Goal: Transaction & Acquisition: Purchase product/service

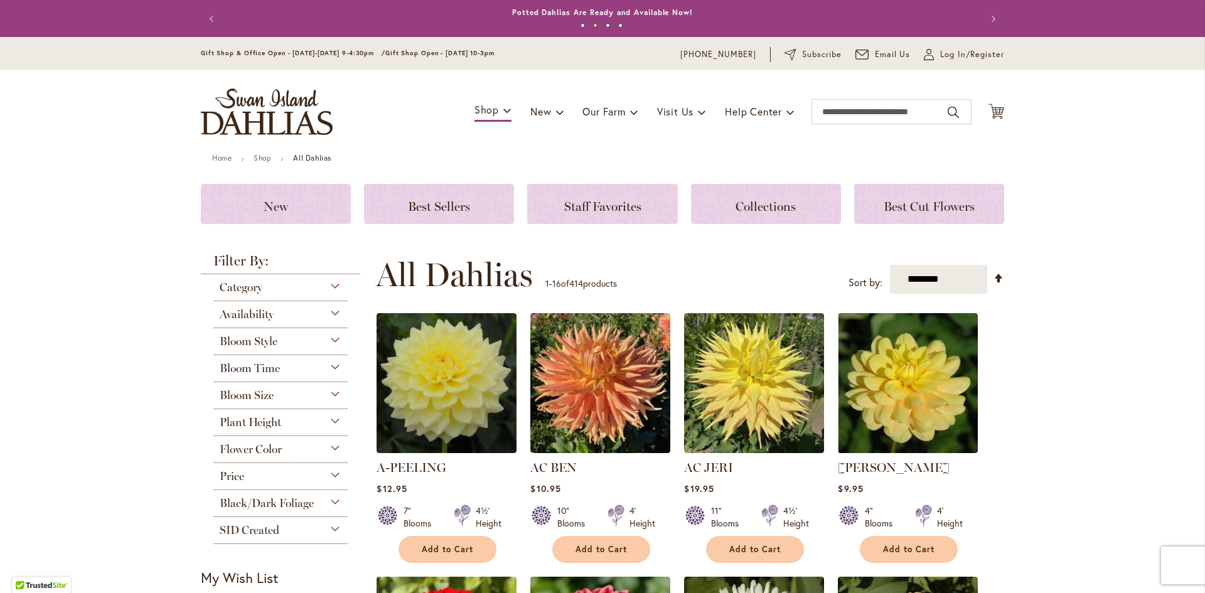
click at [326, 392] on div "Bloom Size" at bounding box center [280, 392] width 134 height 20
click at [329, 422] on div "Plant Height" at bounding box center [280, 419] width 134 height 20
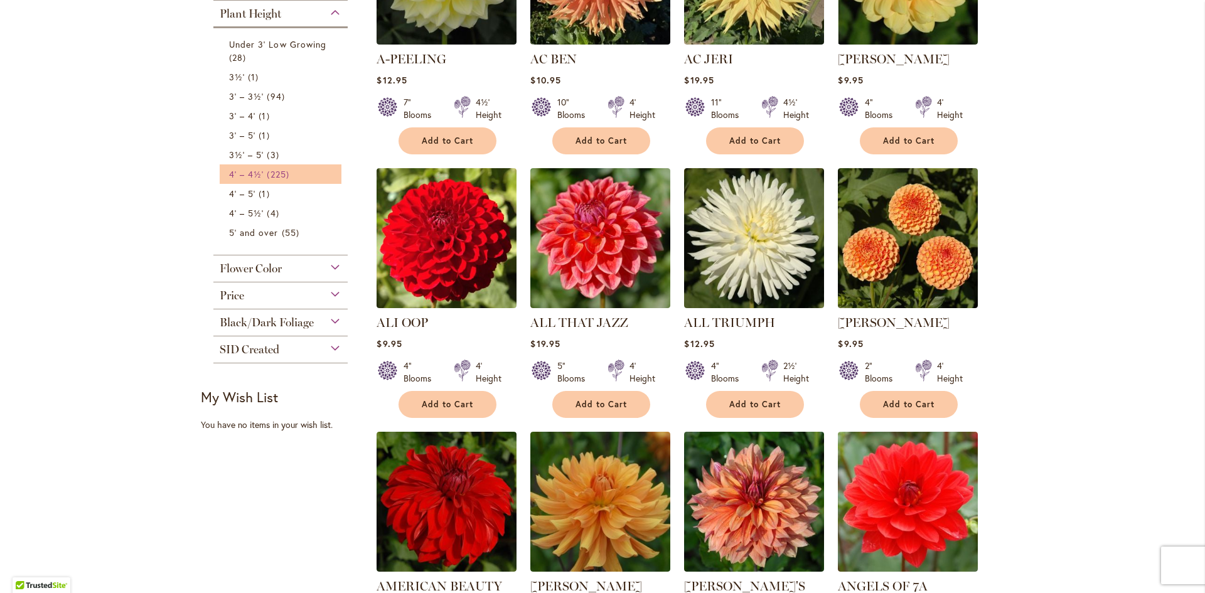
click at [306, 171] on link "4' – 4½' 225 items" at bounding box center [282, 174] width 106 height 13
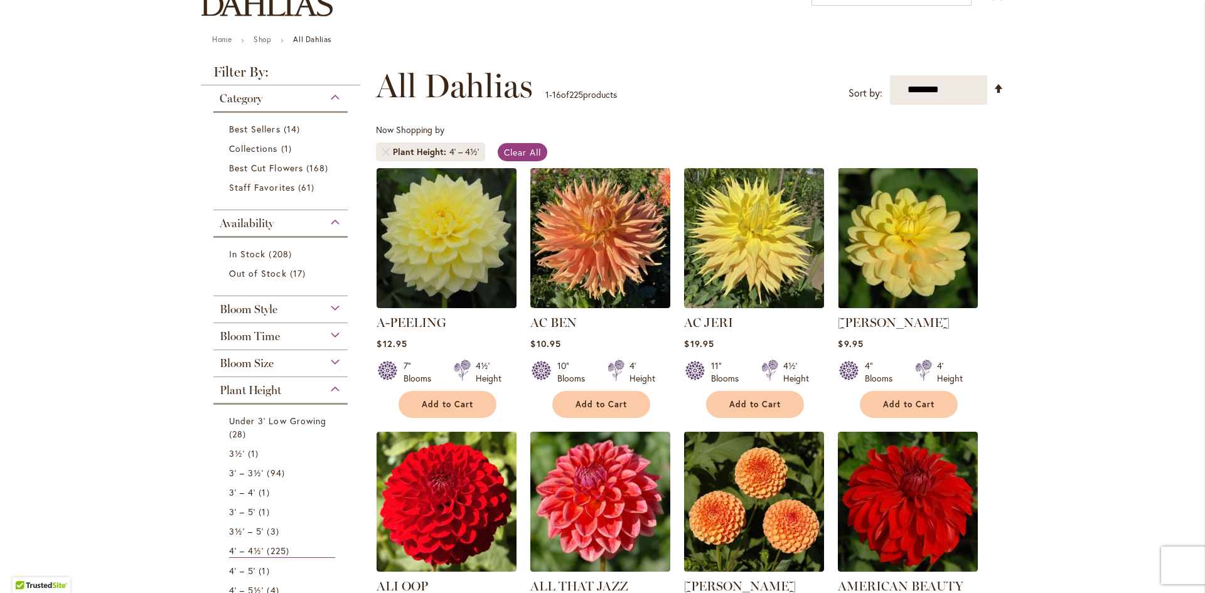
scroll to position [142, 0]
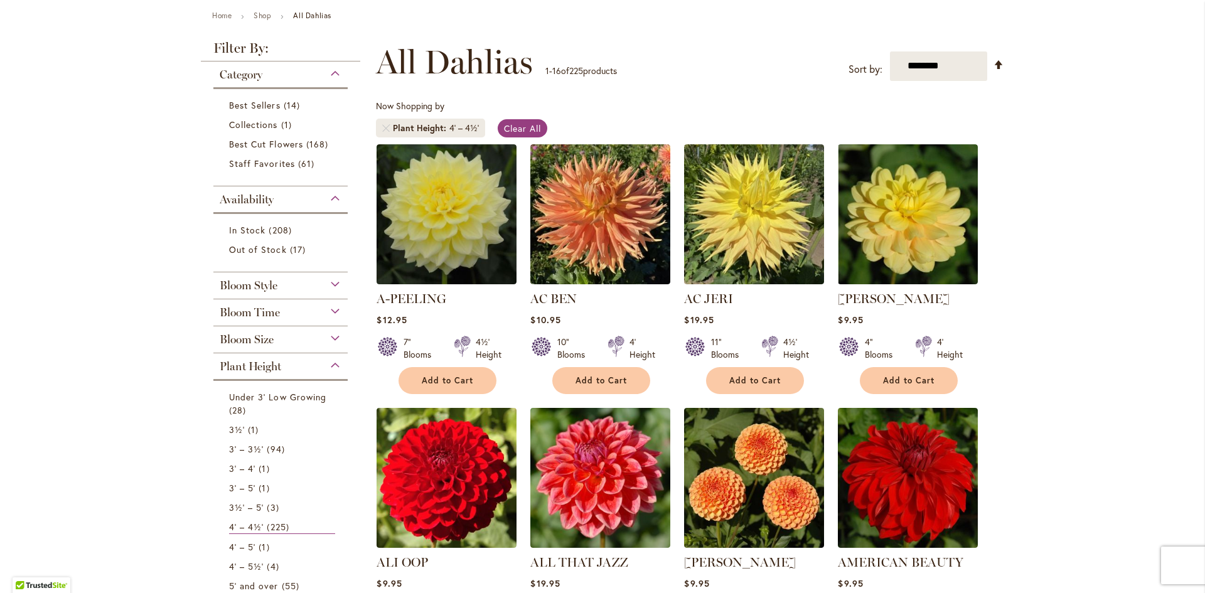
click at [327, 283] on div "Bloom Style" at bounding box center [280, 282] width 134 height 20
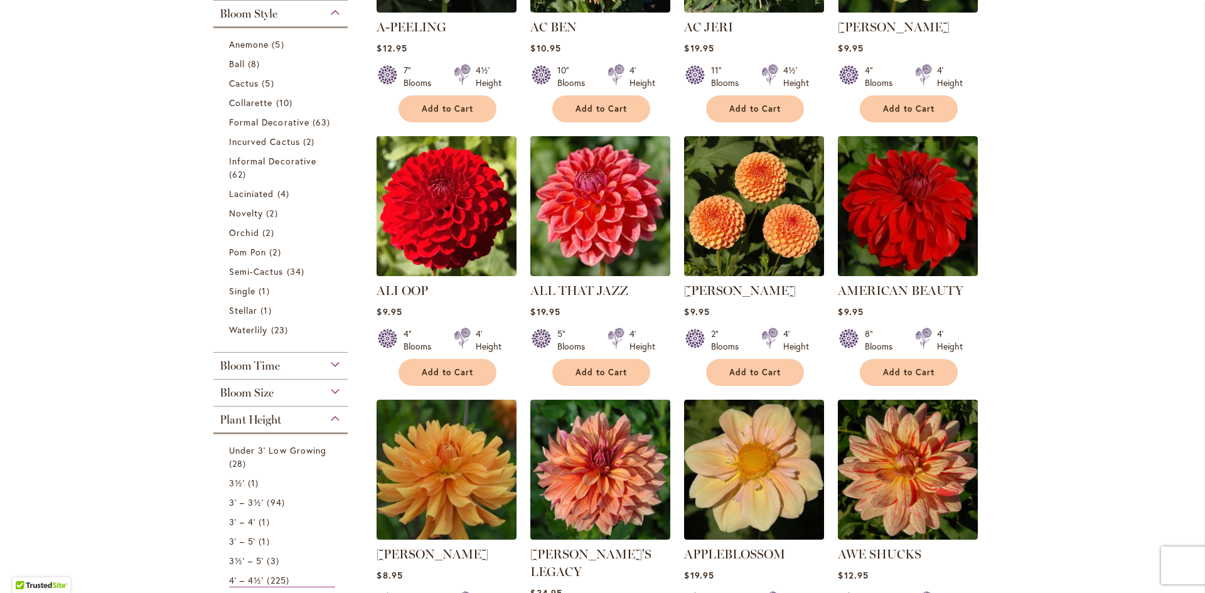
click at [334, 14] on div "Bloom Style" at bounding box center [280, 11] width 134 height 20
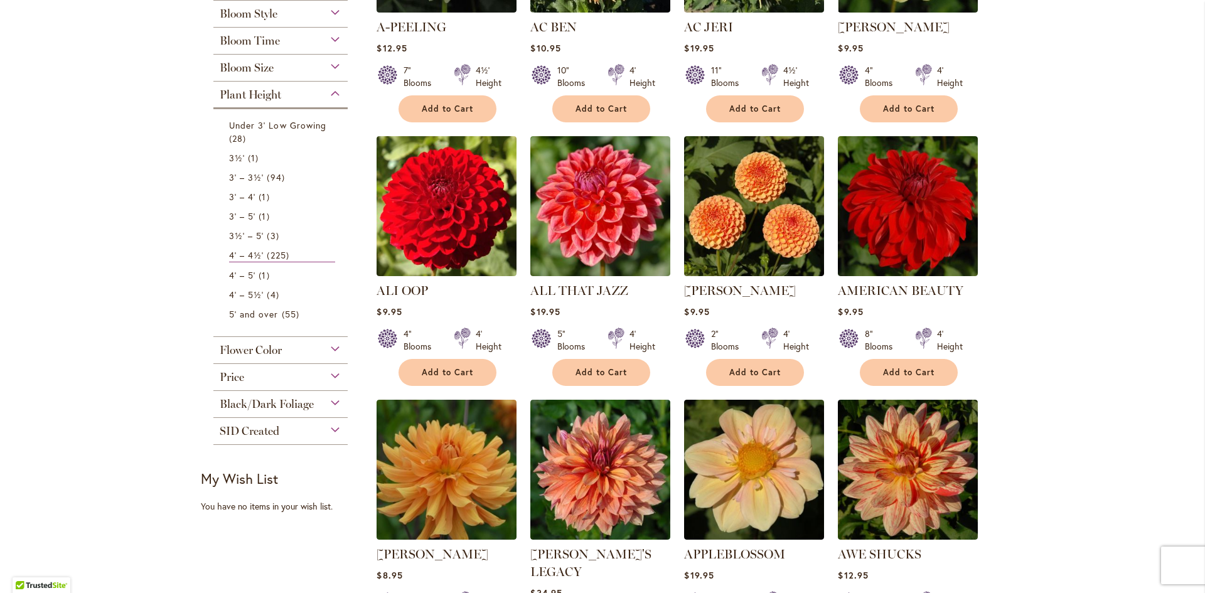
click at [328, 374] on div "Price" at bounding box center [280, 374] width 134 height 20
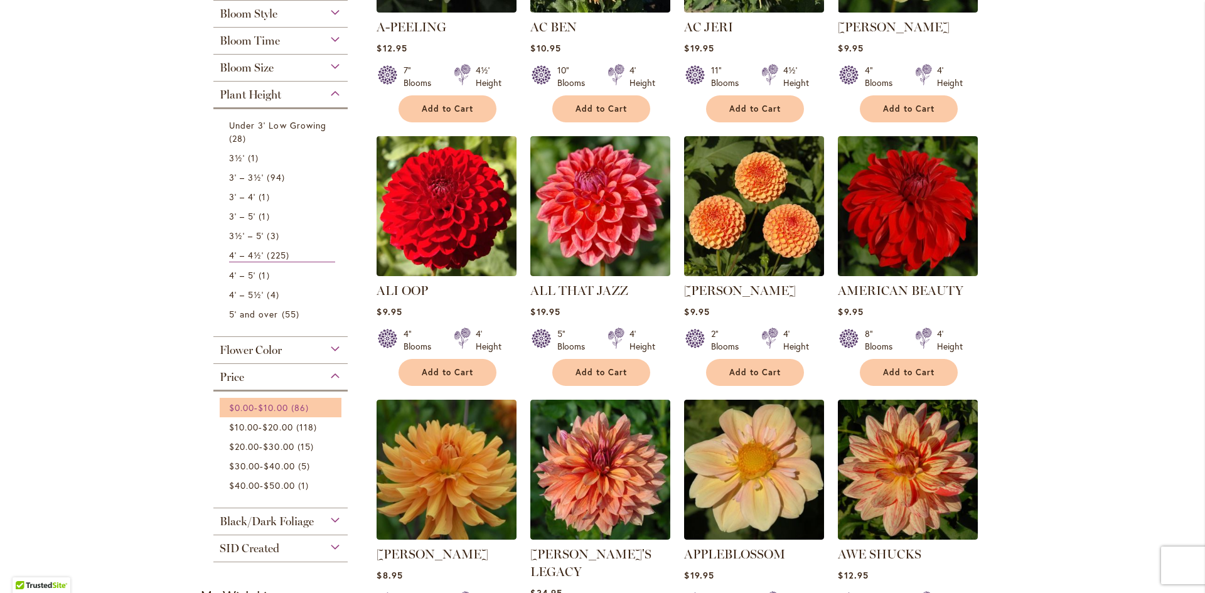
click at [300, 407] on span "86 items" at bounding box center [301, 407] width 21 height 13
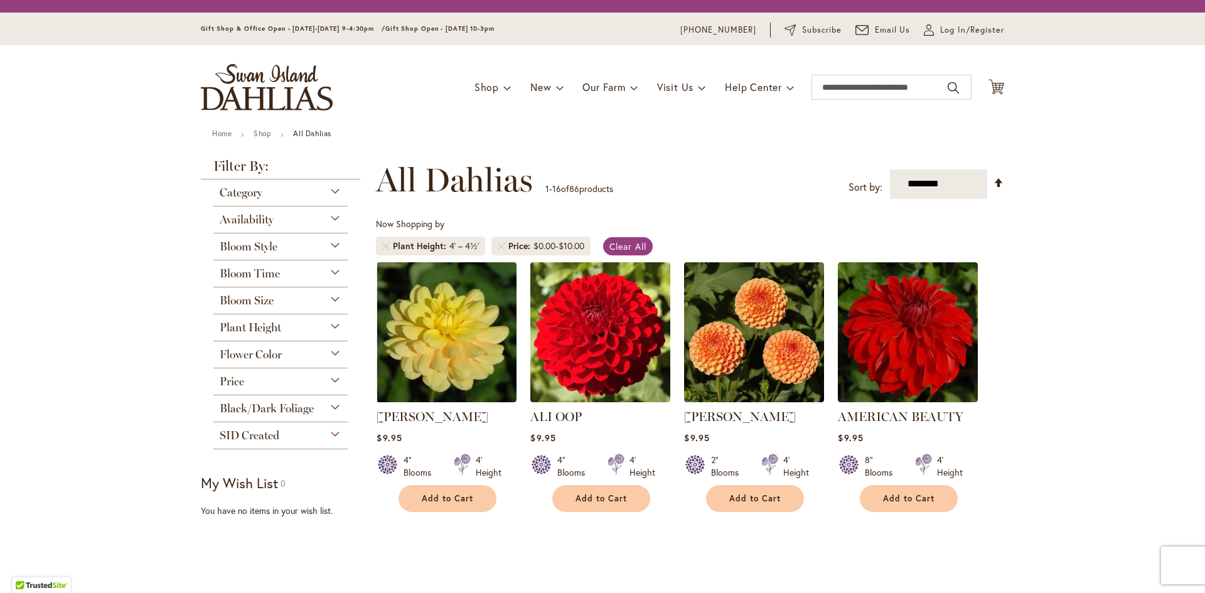
click at [329, 363] on div "Flower Color" at bounding box center [280, 354] width 134 height 27
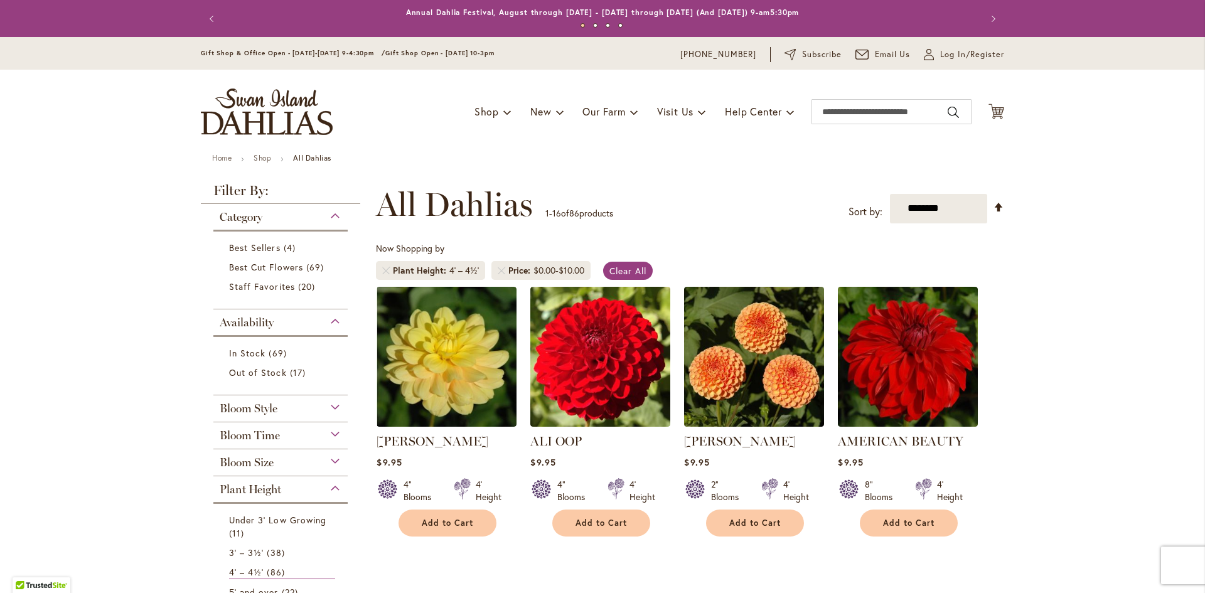
click at [328, 403] on div "Bloom Style" at bounding box center [280, 405] width 134 height 20
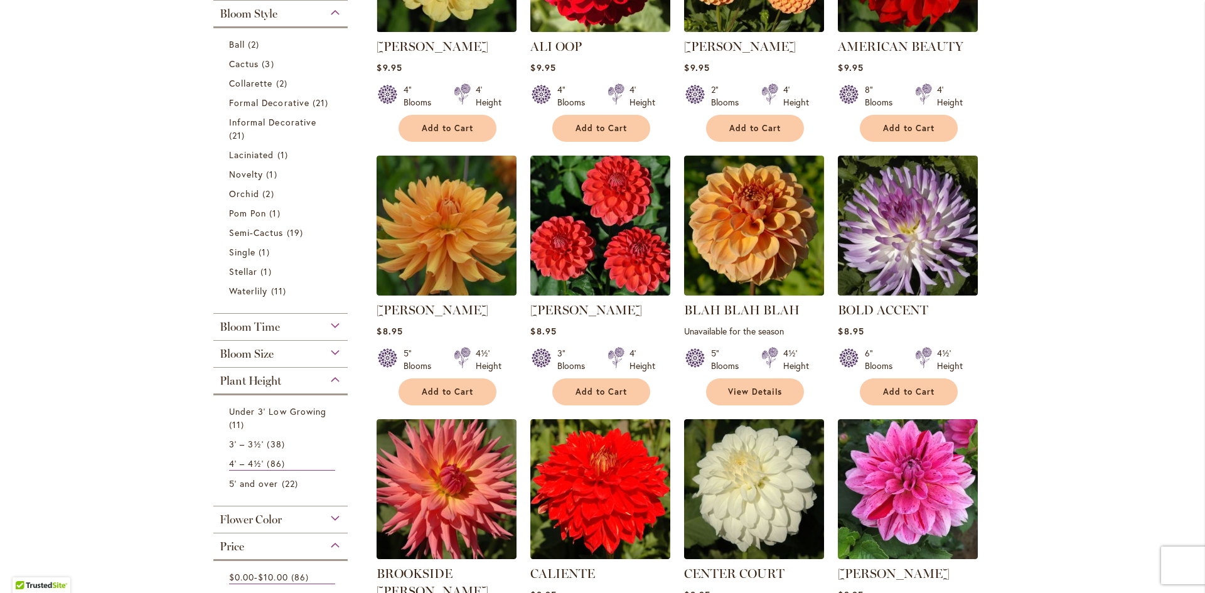
click at [330, 348] on div "Bloom Size" at bounding box center [280, 351] width 134 height 20
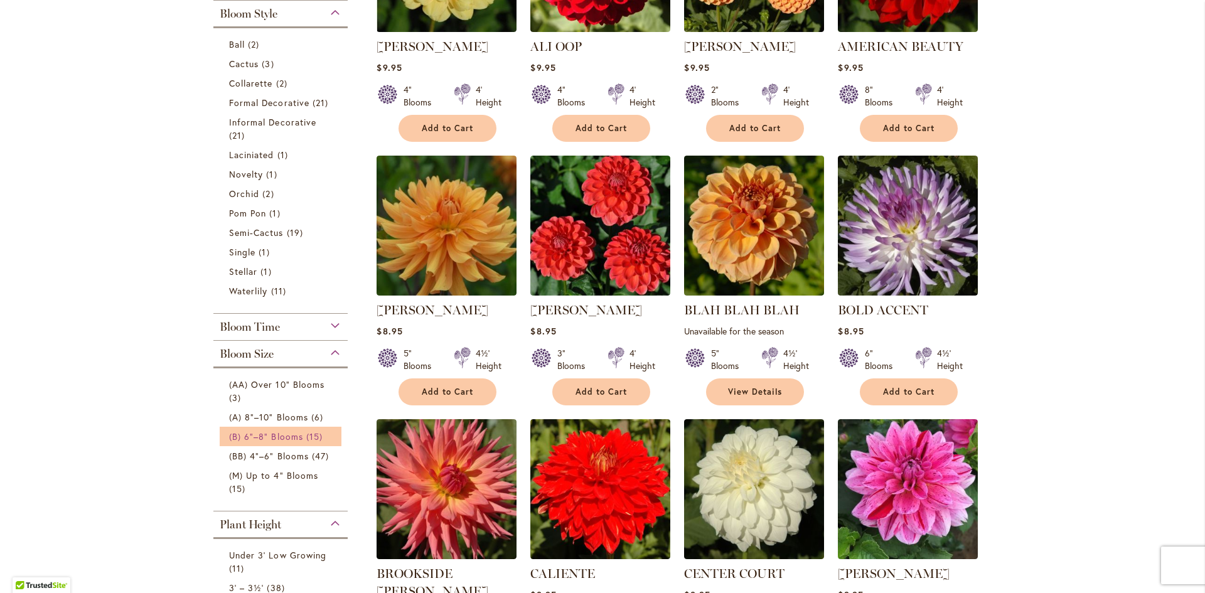
click at [306, 437] on span "15 items" at bounding box center [315, 436] width 19 height 13
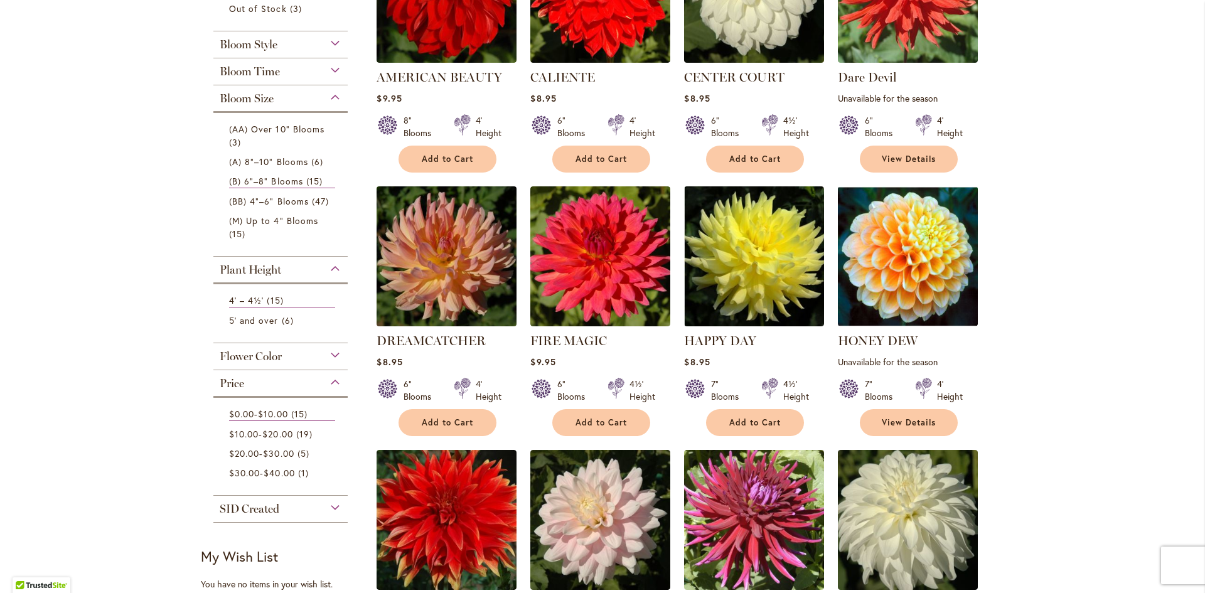
scroll to position [400, 0]
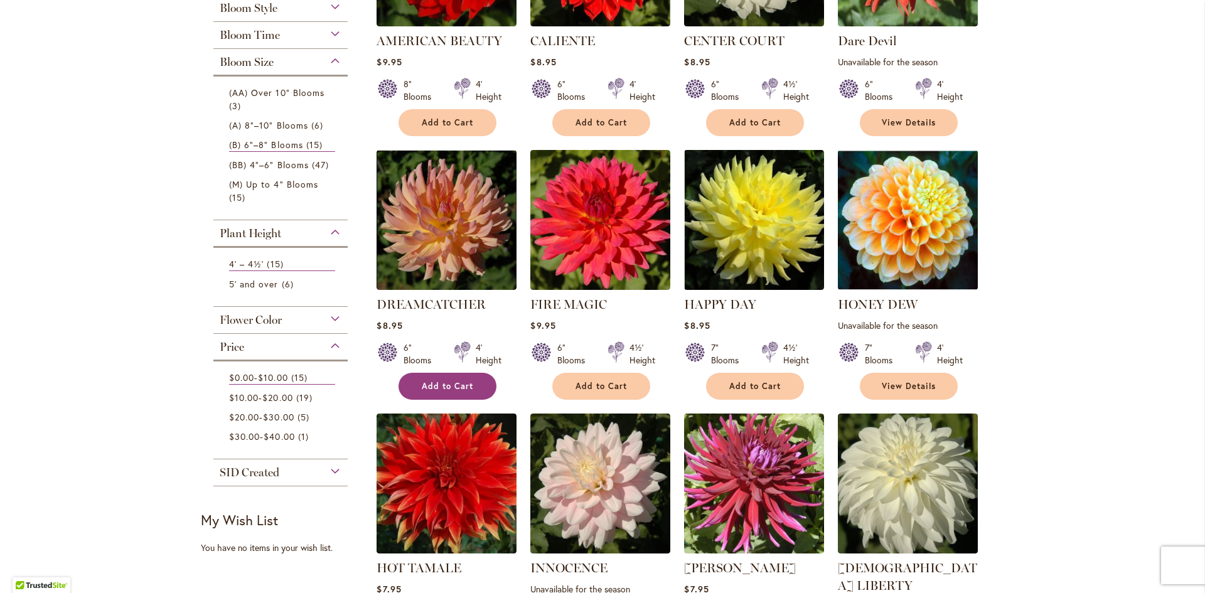
click at [448, 391] on button "Add to Cart" at bounding box center [447, 386] width 98 height 27
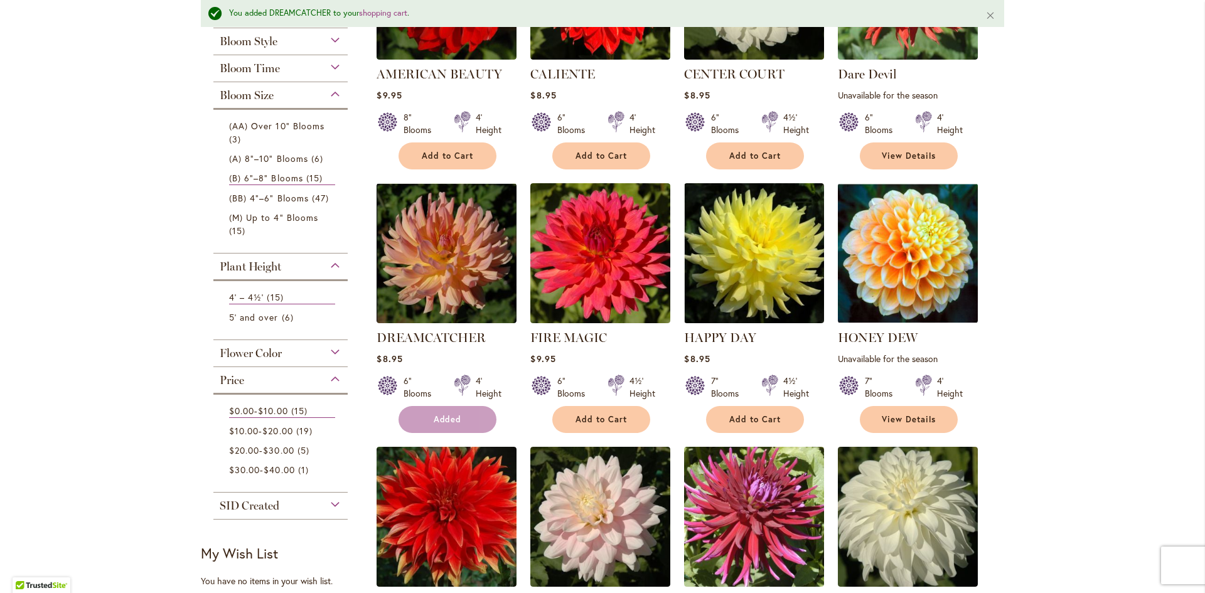
scroll to position [434, 0]
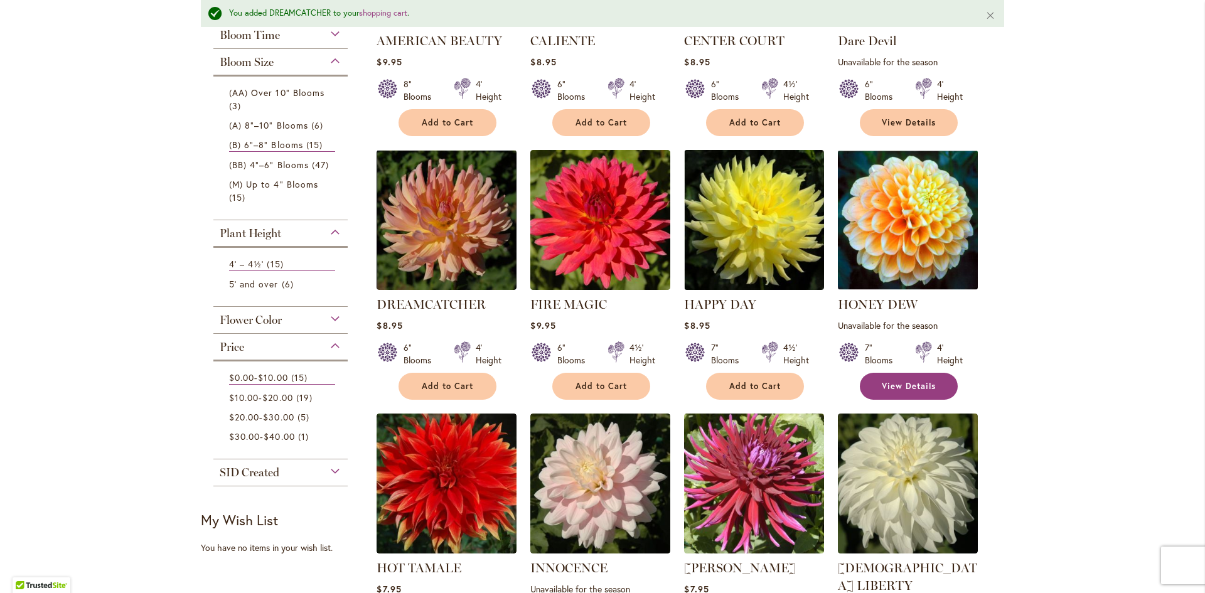
click at [901, 383] on span "View Details" at bounding box center [909, 386] width 54 height 11
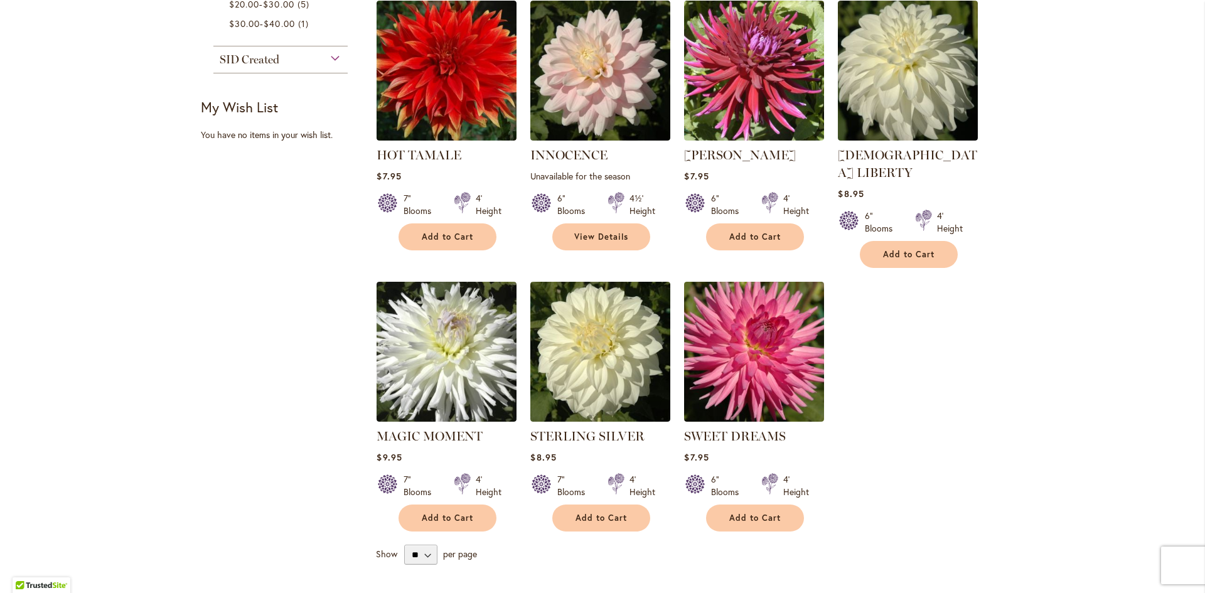
scroll to position [840, 0]
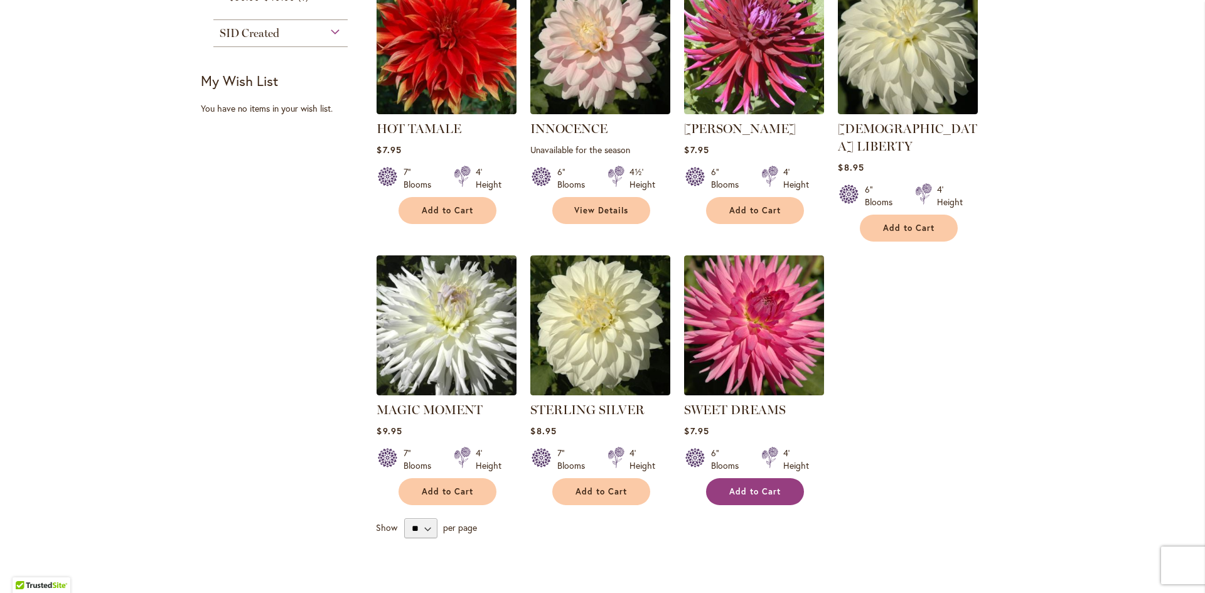
click at [757, 486] on span "Add to Cart" at bounding box center [754, 491] width 51 height 11
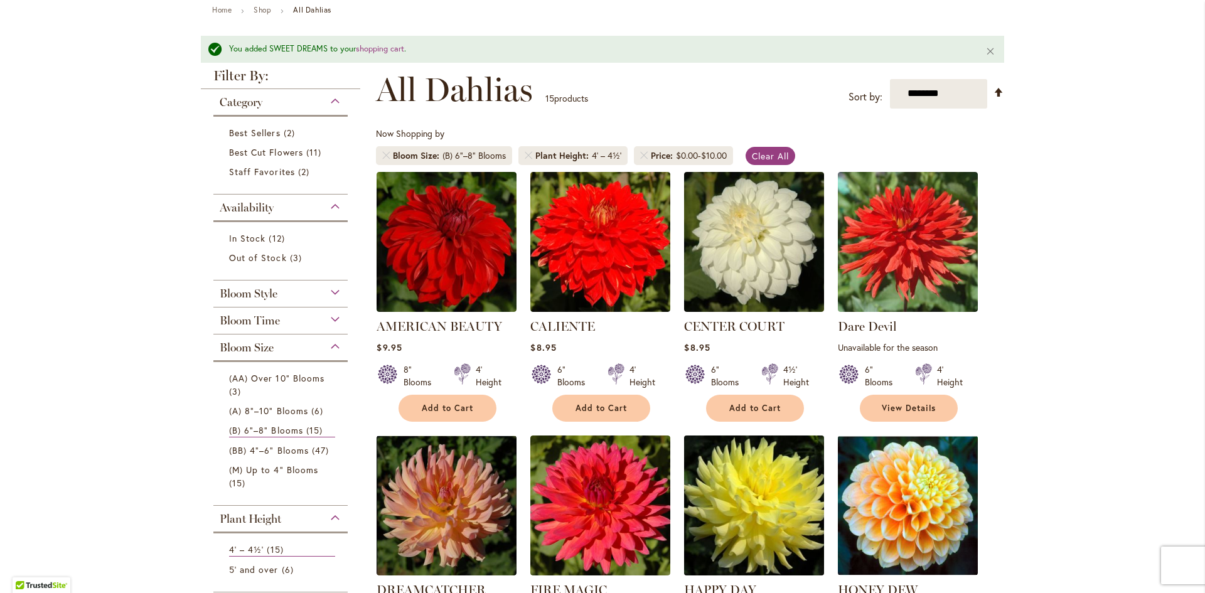
scroll to position [120, 0]
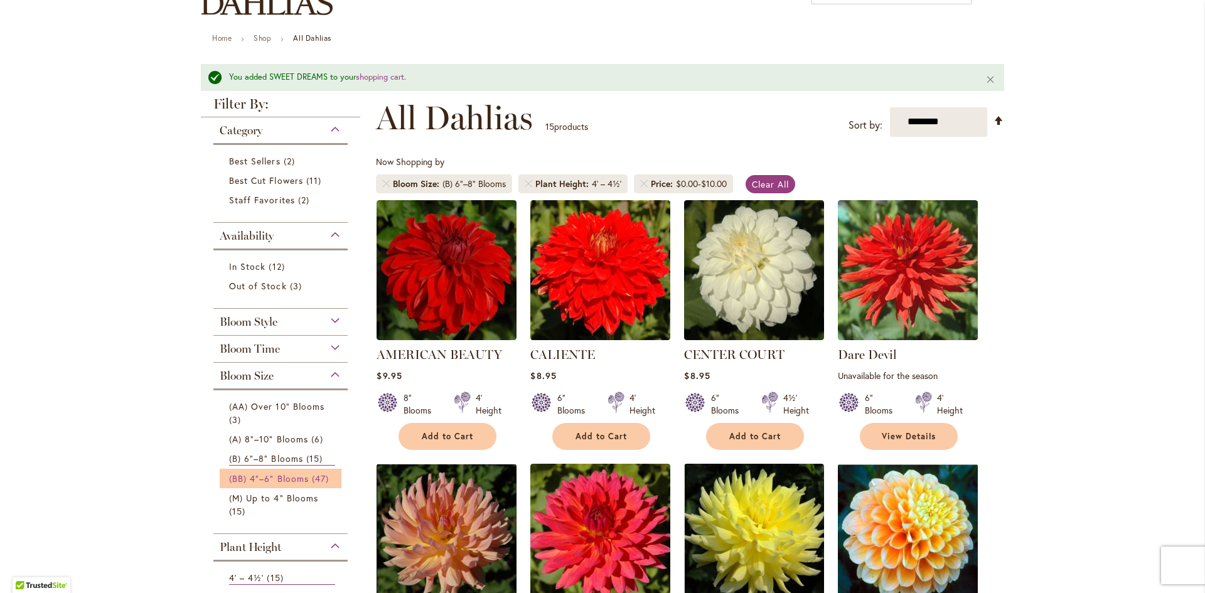
click at [291, 472] on span "(BB) 4"–6" Blooms" at bounding box center [269, 478] width 80 height 12
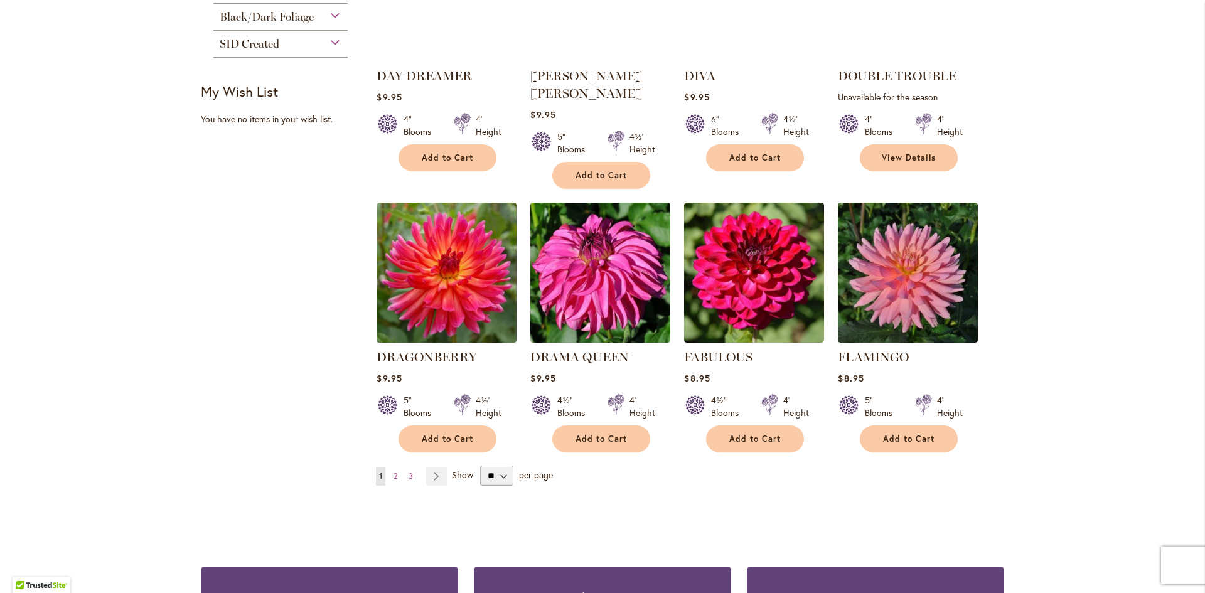
scroll to position [941, 0]
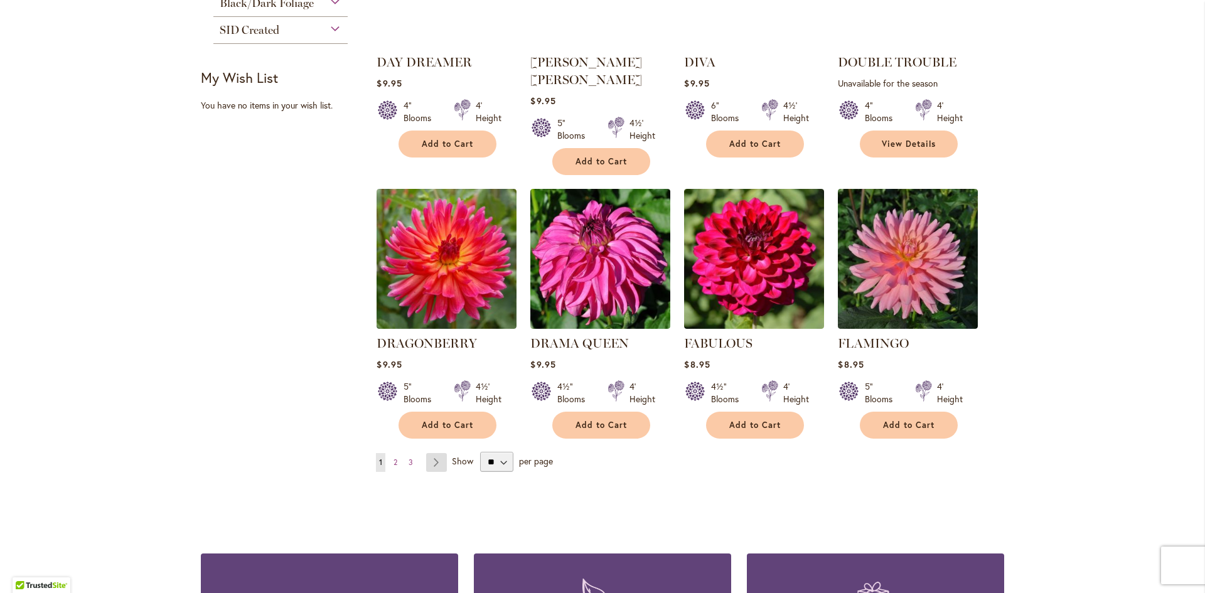
click at [429, 453] on link "Page Next" at bounding box center [436, 462] width 21 height 19
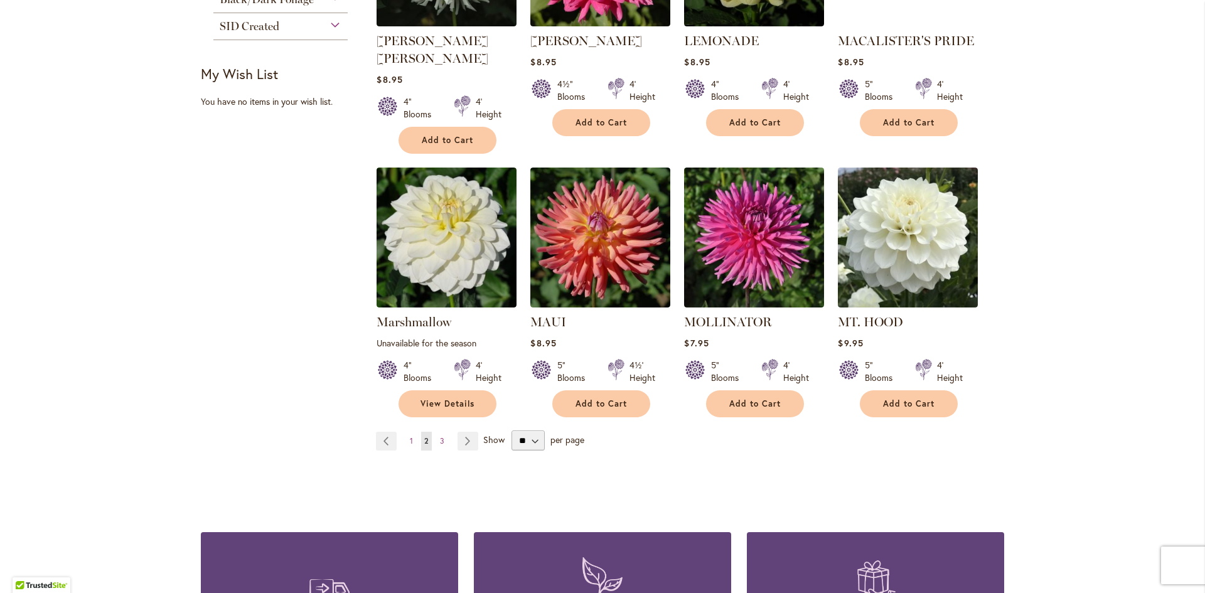
scroll to position [977, 0]
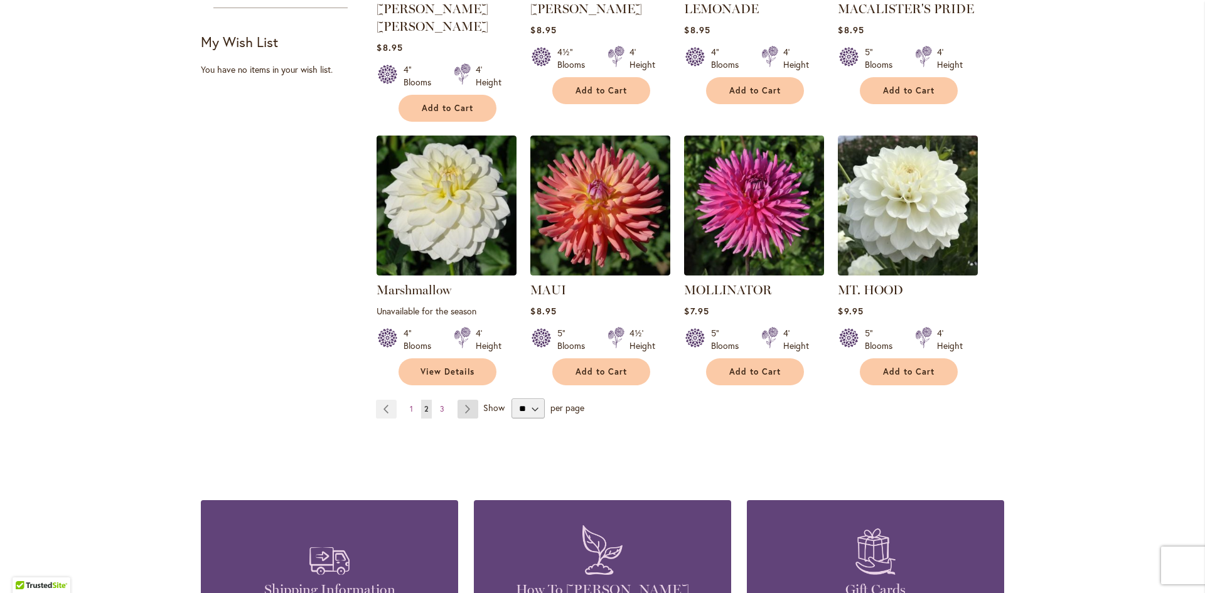
click at [459, 400] on link "Page Next" at bounding box center [467, 409] width 21 height 19
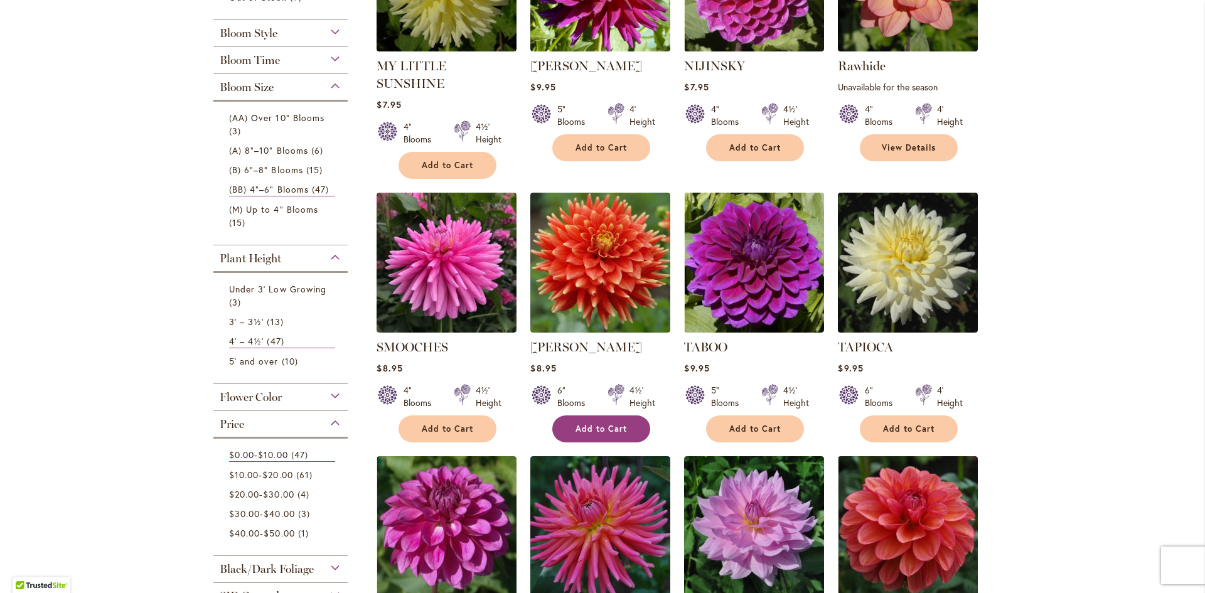
scroll to position [400, 0]
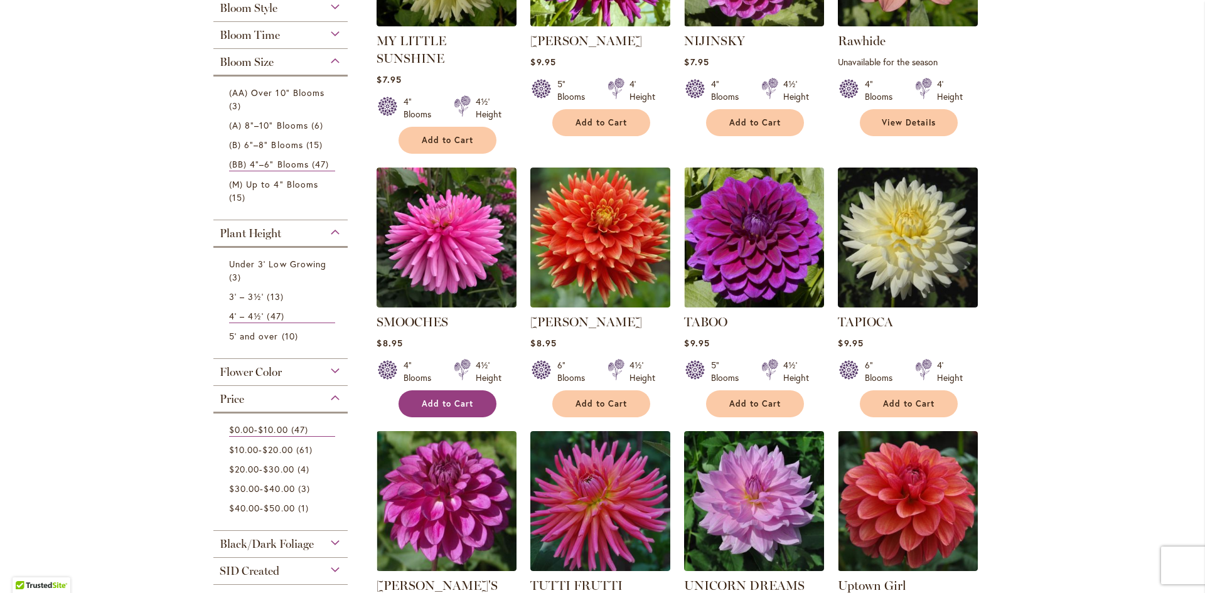
click at [452, 398] on span "Add to Cart" at bounding box center [447, 403] width 51 height 11
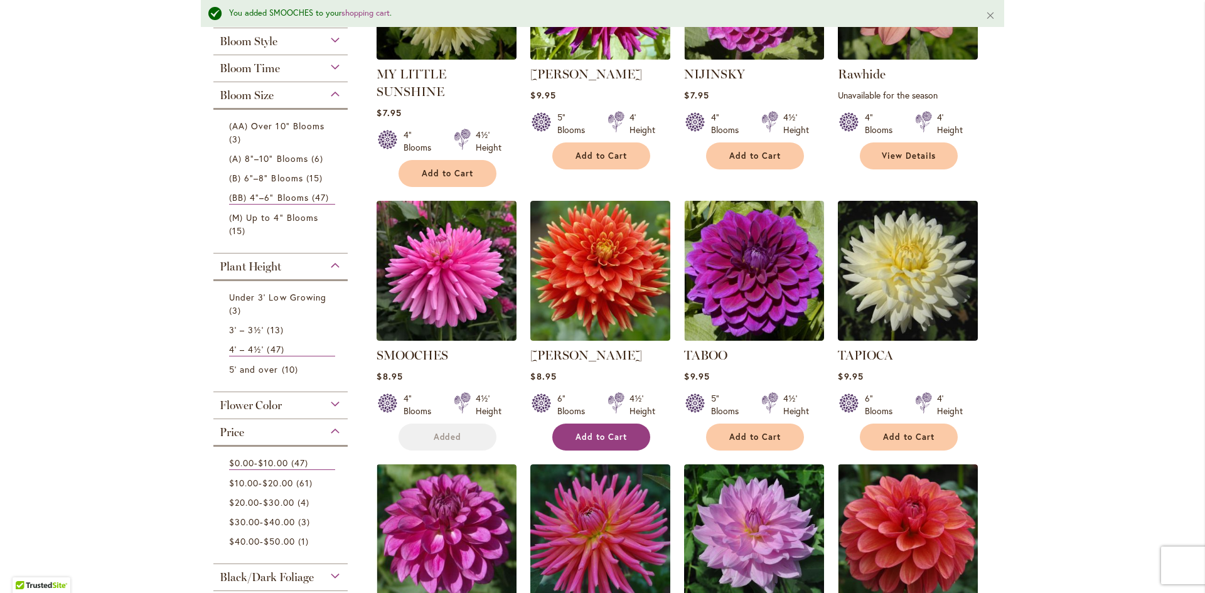
scroll to position [434, 0]
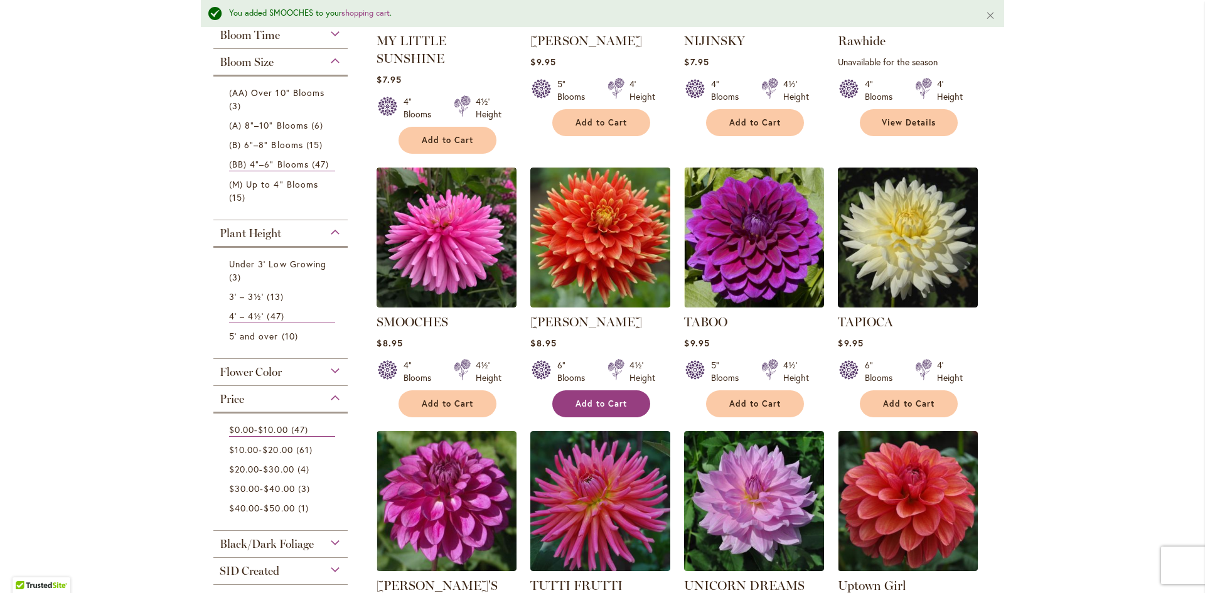
click at [590, 398] on span "Add to Cart" at bounding box center [600, 403] width 51 height 11
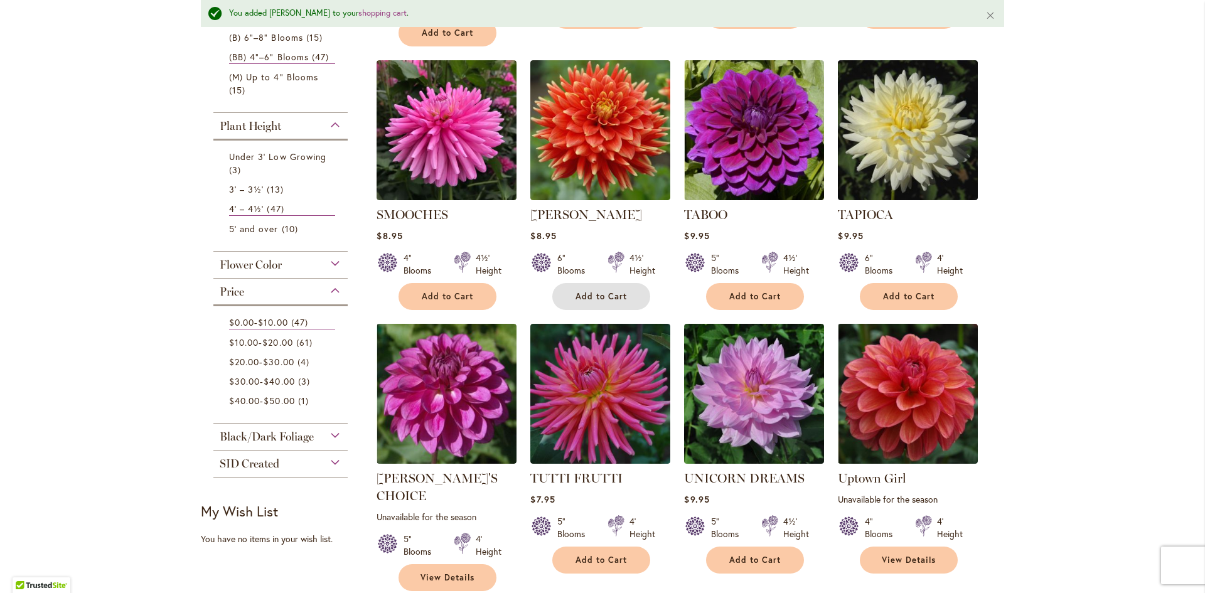
scroll to position [559, 0]
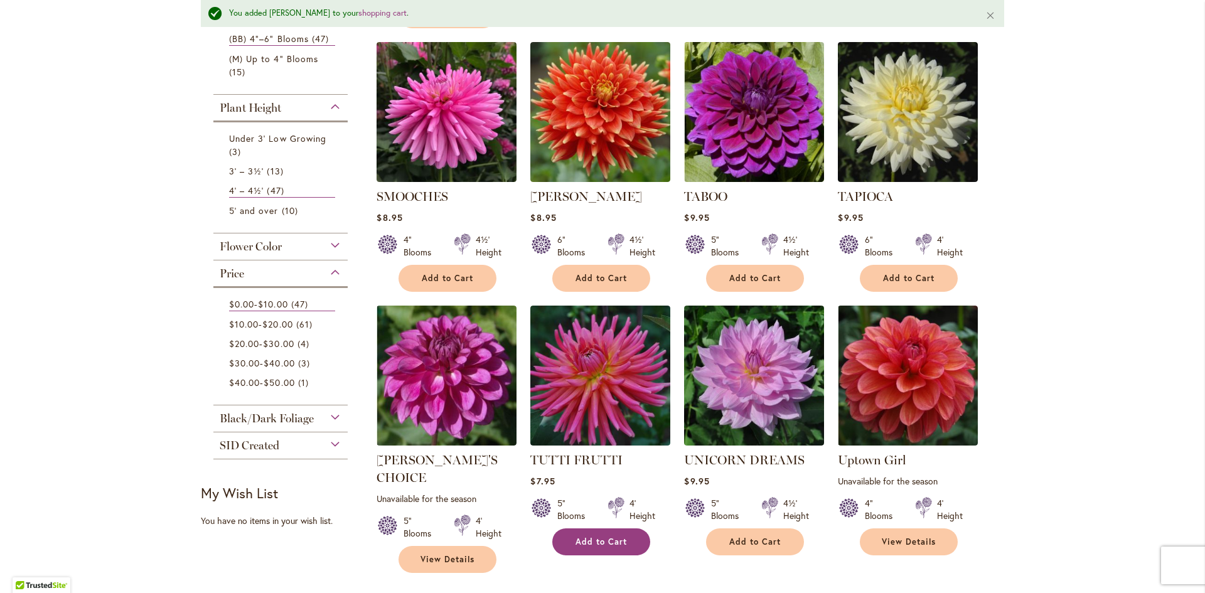
click at [605, 536] on span "Add to Cart" at bounding box center [600, 541] width 51 height 11
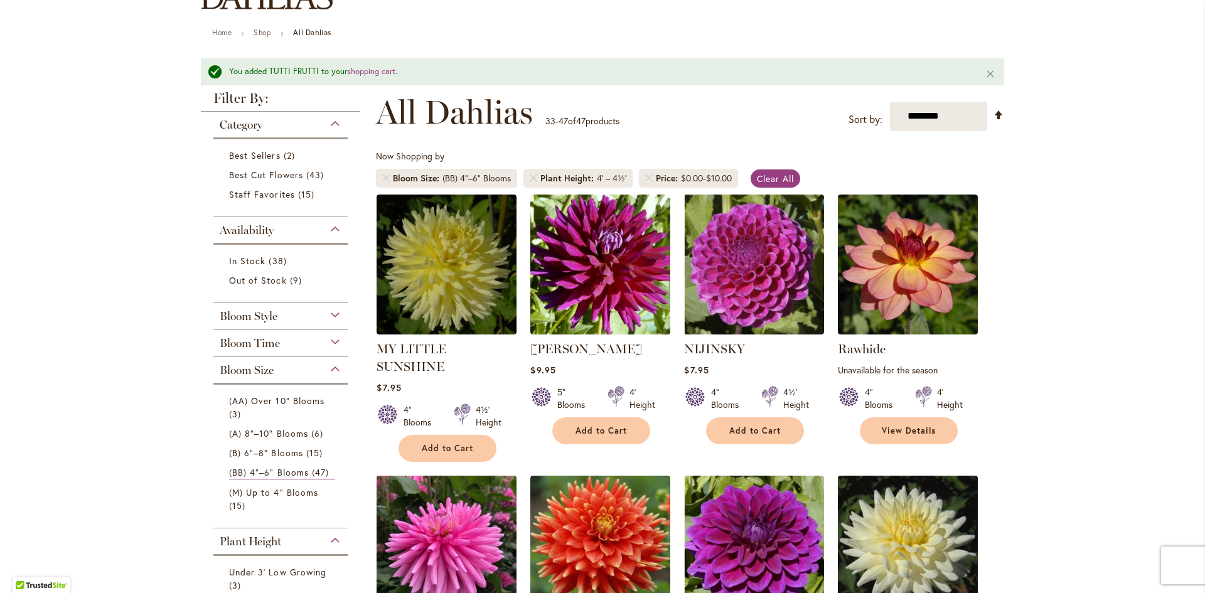
scroll to position [0, 0]
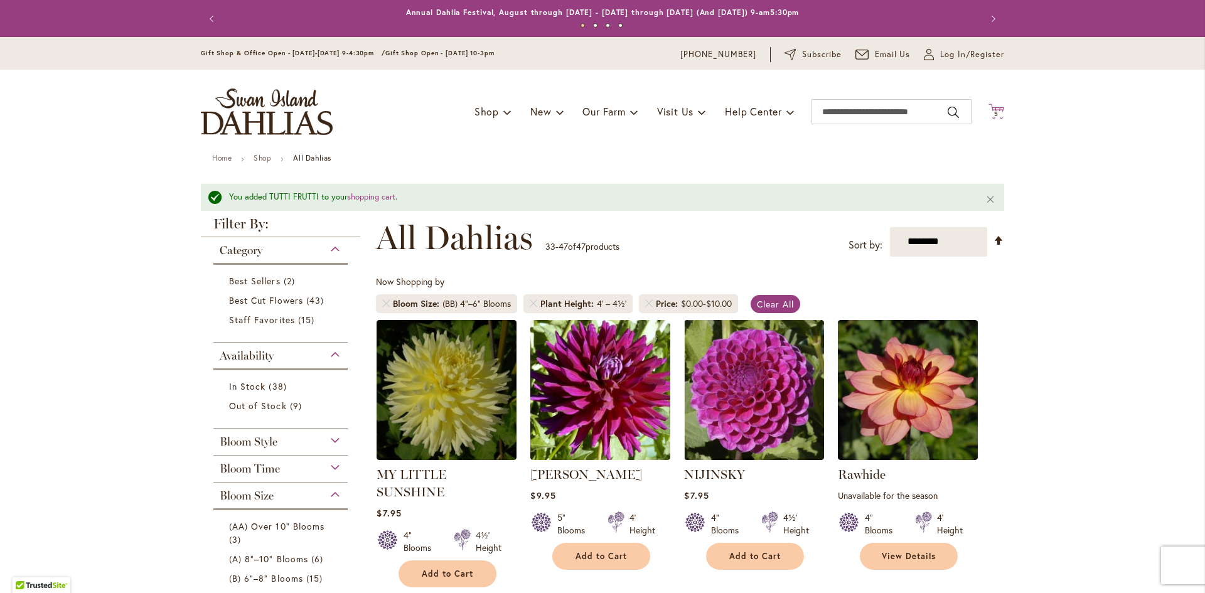
click at [994, 112] on span "5" at bounding box center [996, 114] width 4 height 8
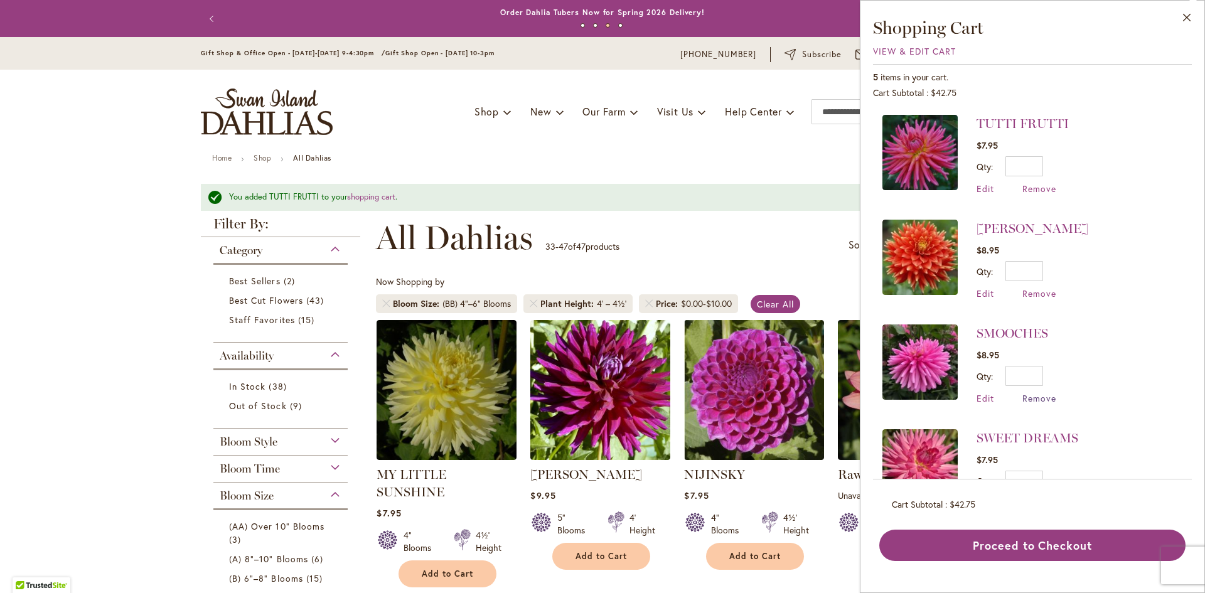
click at [1038, 398] on span "Remove" at bounding box center [1039, 398] width 34 height 12
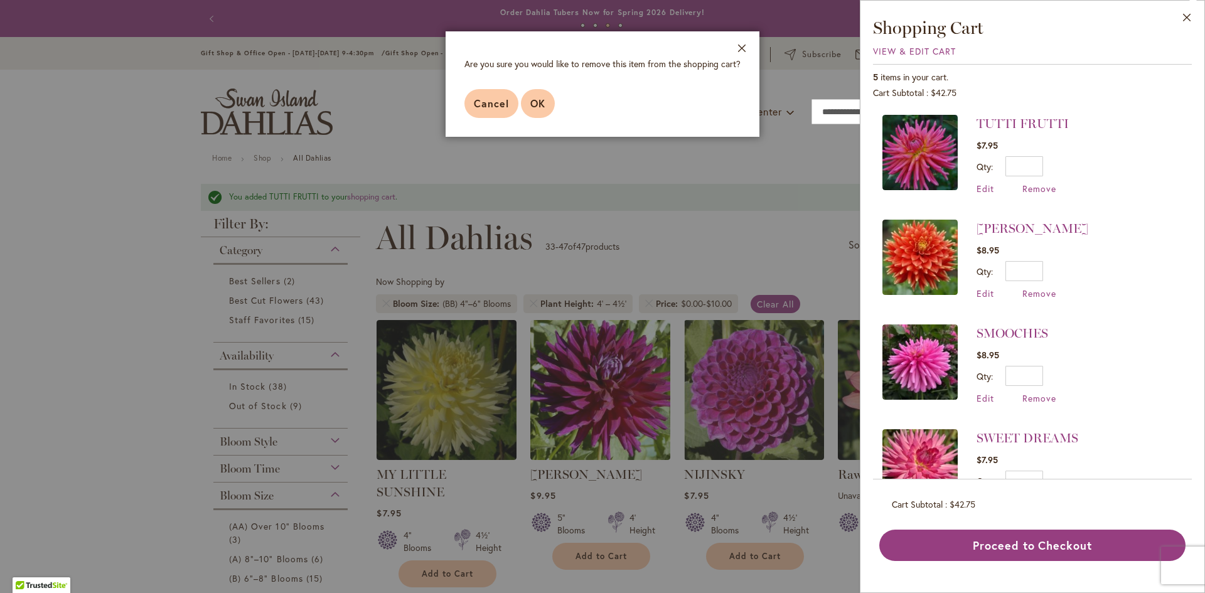
click at [535, 102] on span "OK" at bounding box center [537, 103] width 15 height 13
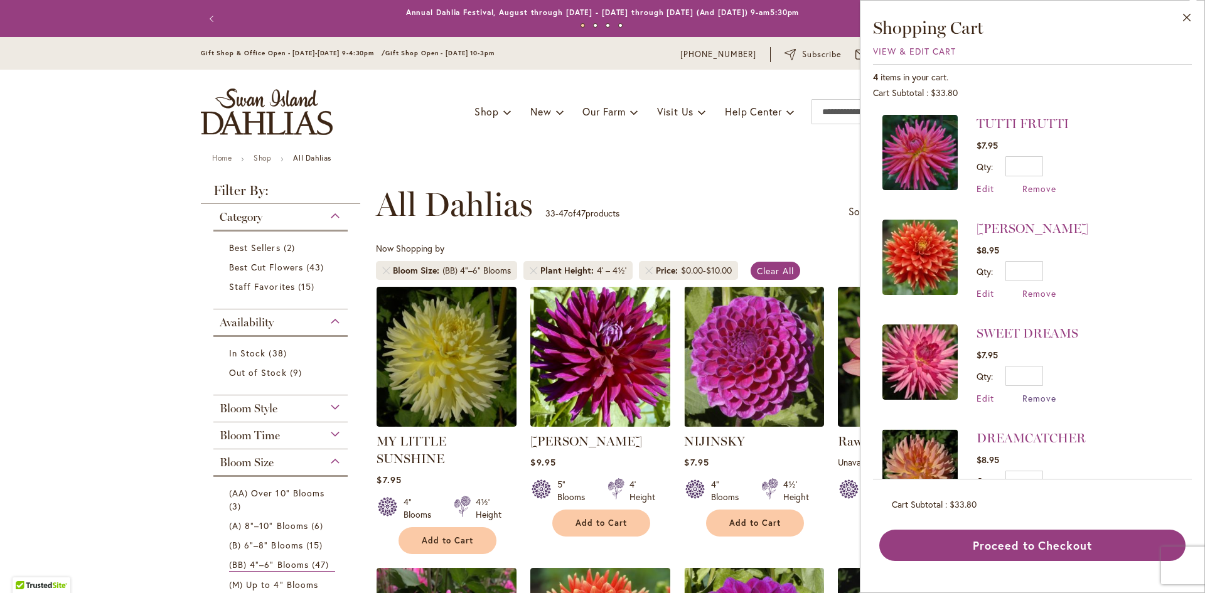
click at [1037, 398] on span "Remove" at bounding box center [1039, 398] width 34 height 12
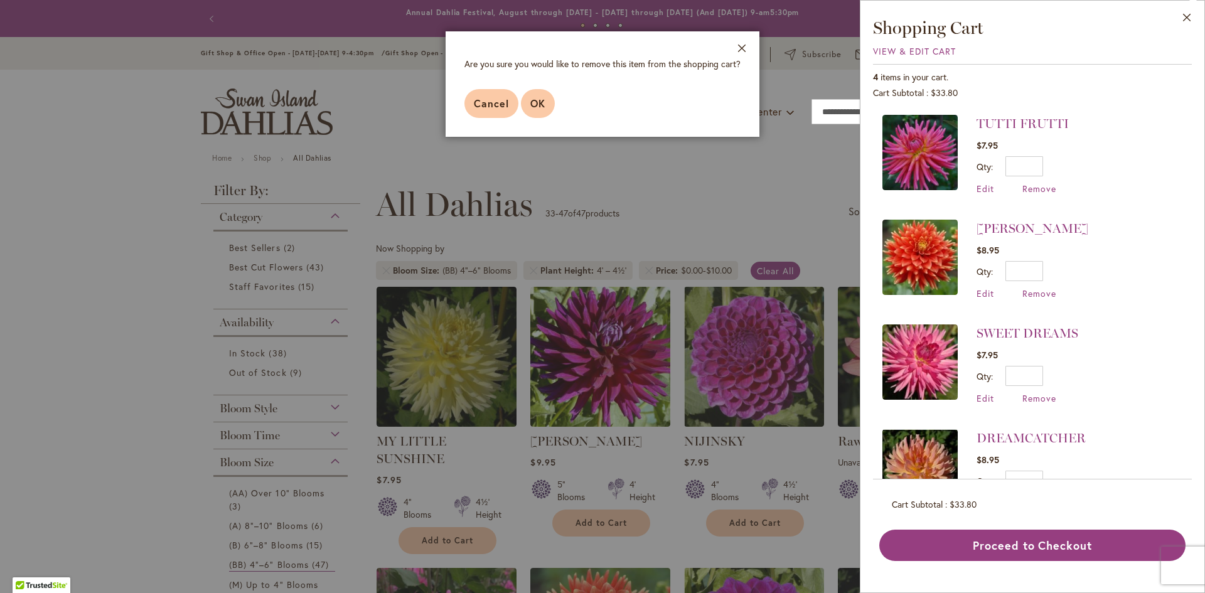
click at [546, 108] on button "OK" at bounding box center [538, 103] width 34 height 29
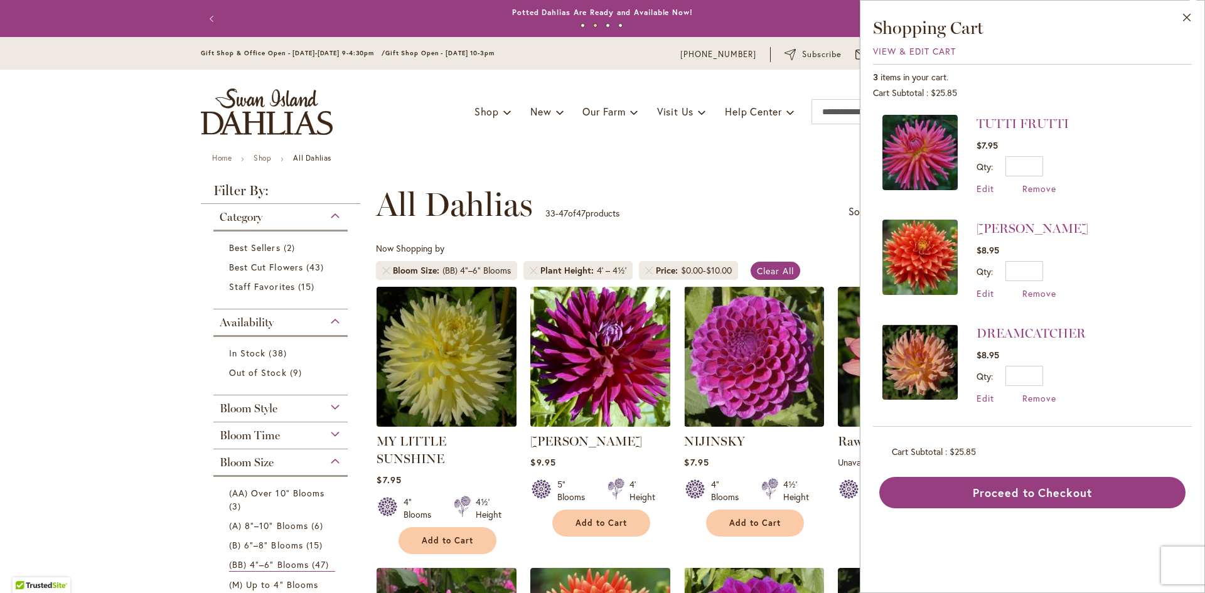
click at [463, 346] on img at bounding box center [446, 356] width 147 height 147
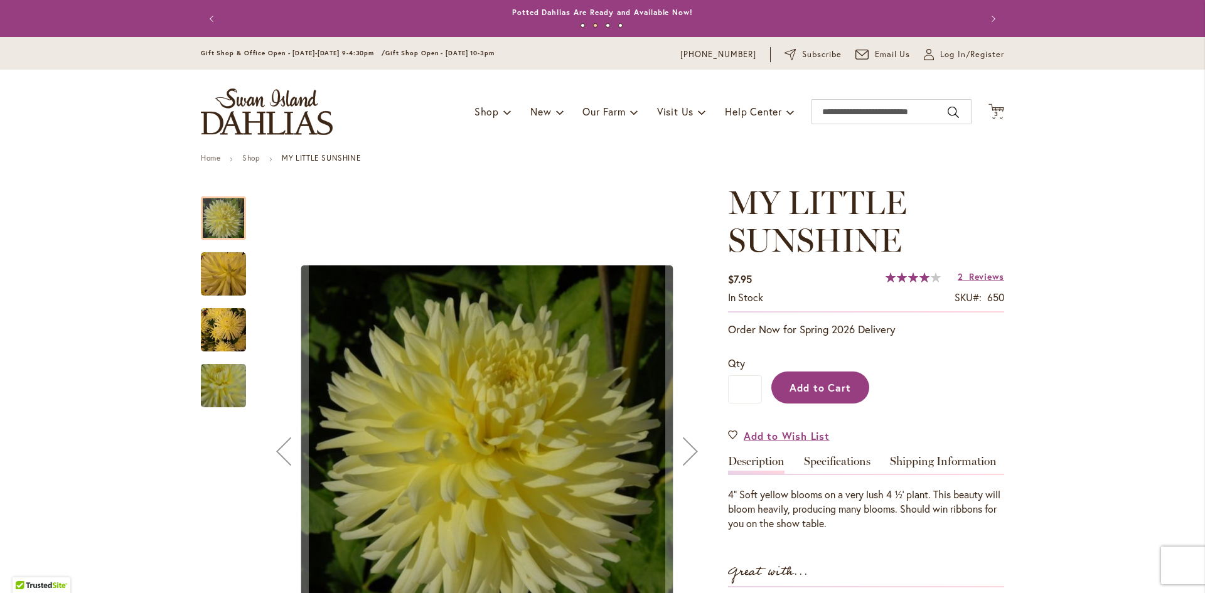
click at [797, 382] on span "Add to Cart" at bounding box center [820, 387] width 62 height 13
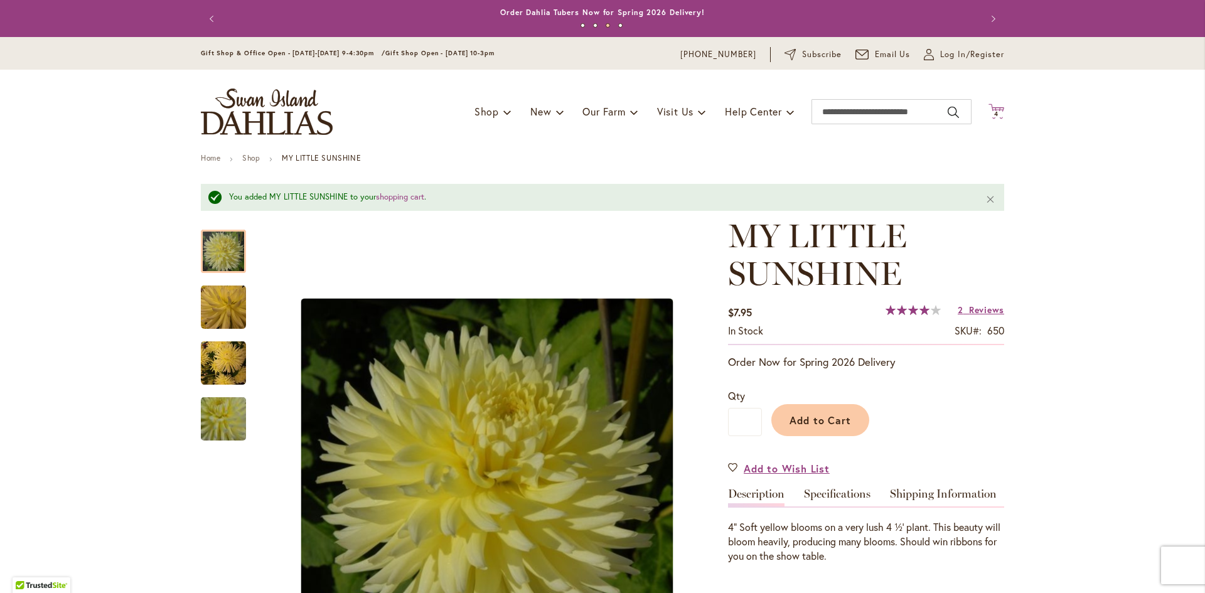
click at [994, 115] on span "4" at bounding box center [996, 114] width 4 height 8
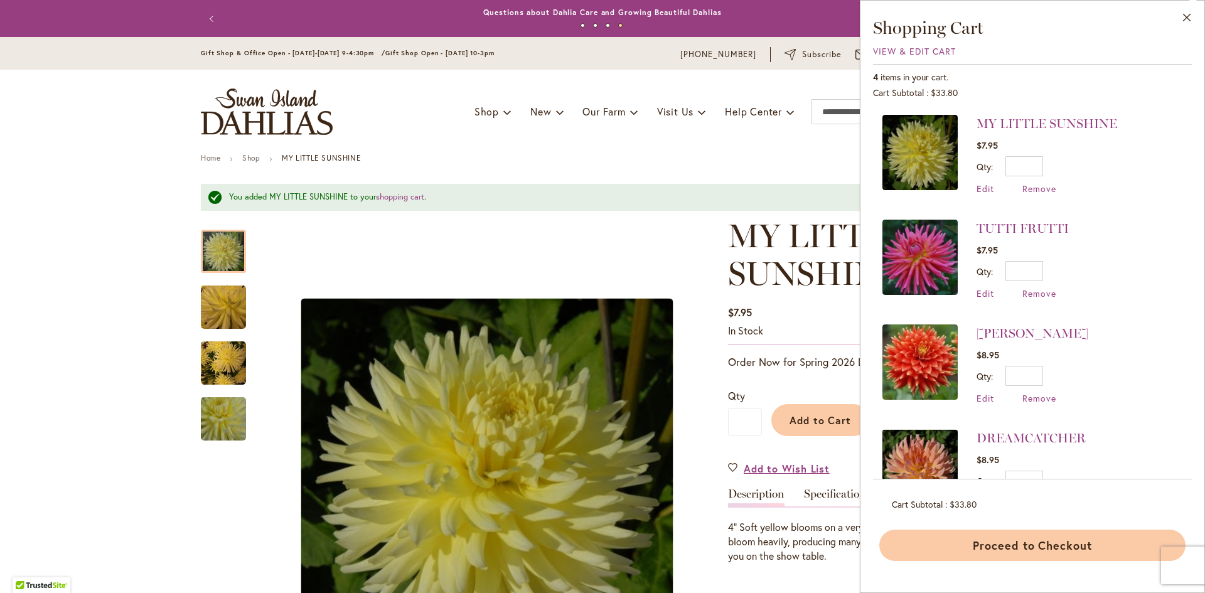
click at [1080, 545] on button "Proceed to Checkout" at bounding box center [1032, 545] width 306 height 31
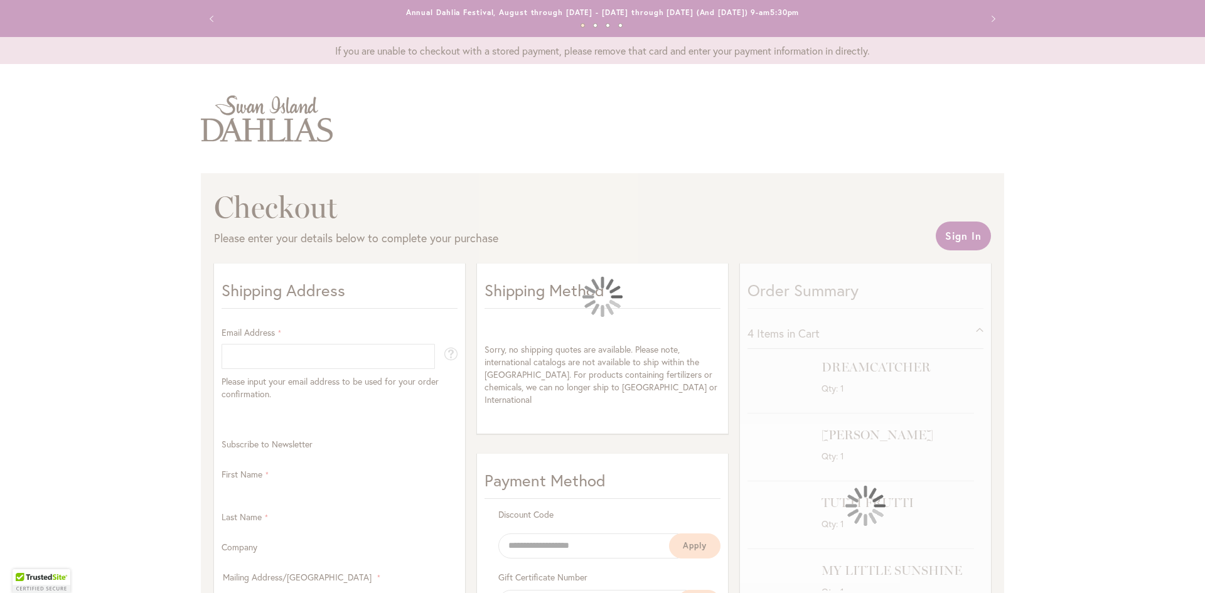
select select "**"
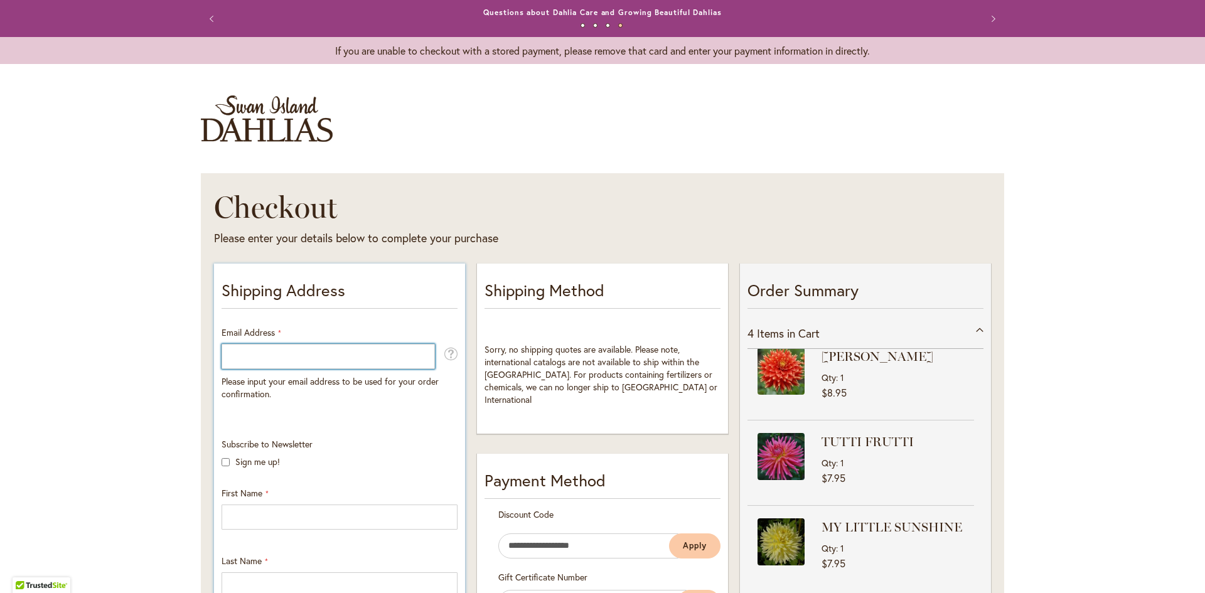
click at [267, 358] on input "Email Address" at bounding box center [327, 356] width 213 height 25
type input "**********"
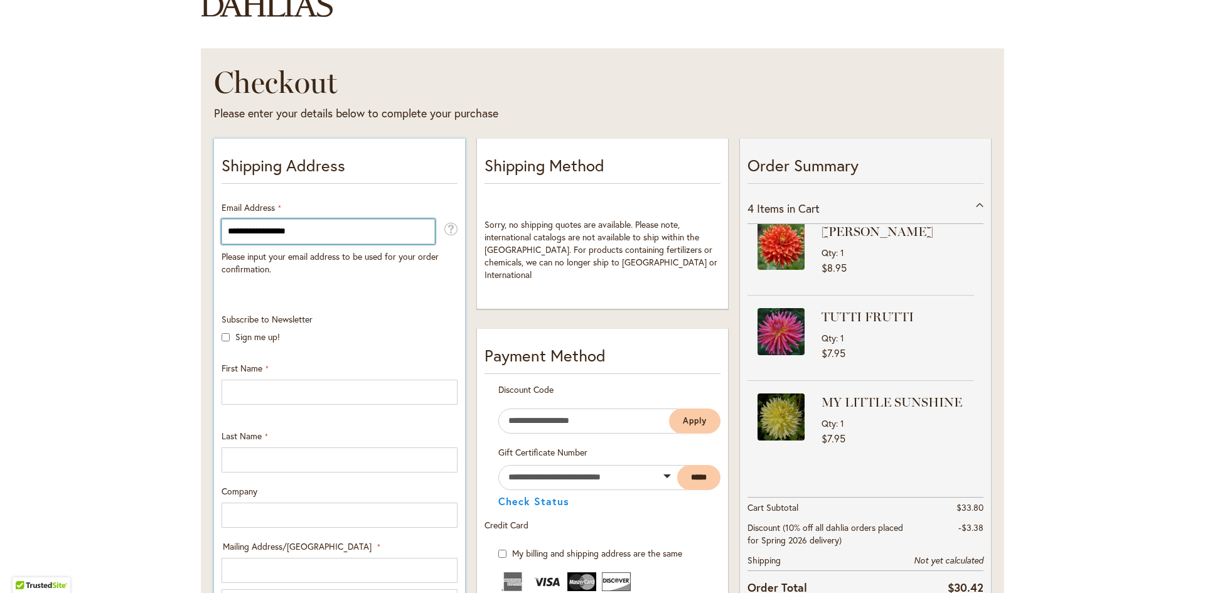
scroll to position [125, 0]
click at [221, 341] on p "Sign me up!" at bounding box center [339, 336] width 236 height 13
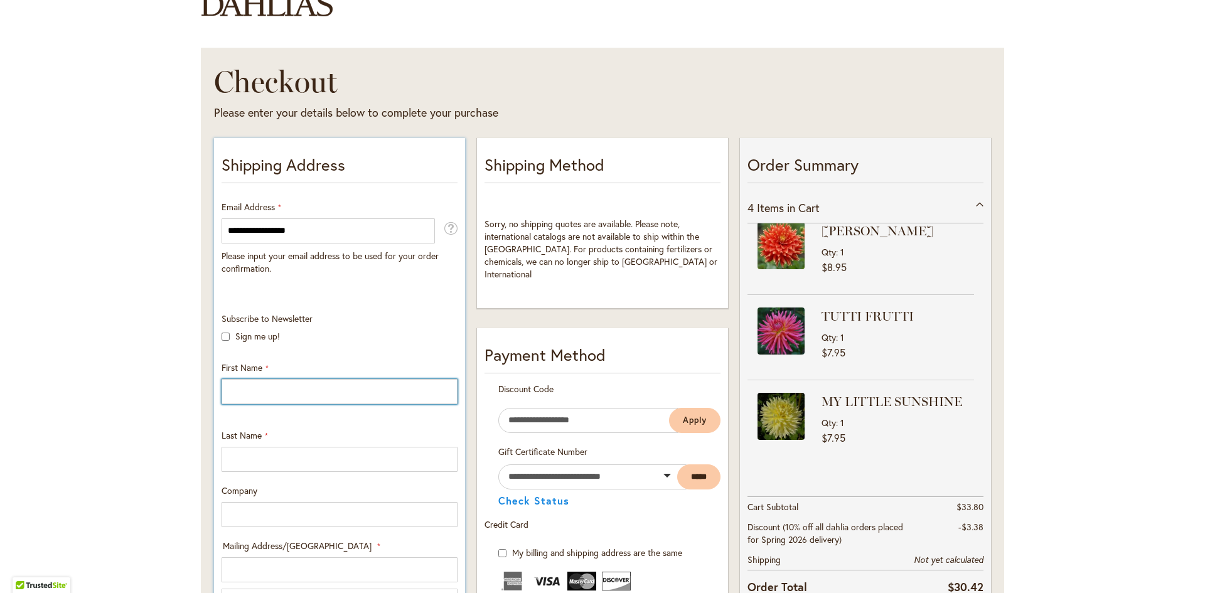
click at [263, 390] on input "First Name" at bounding box center [339, 391] width 236 height 25
type input "******"
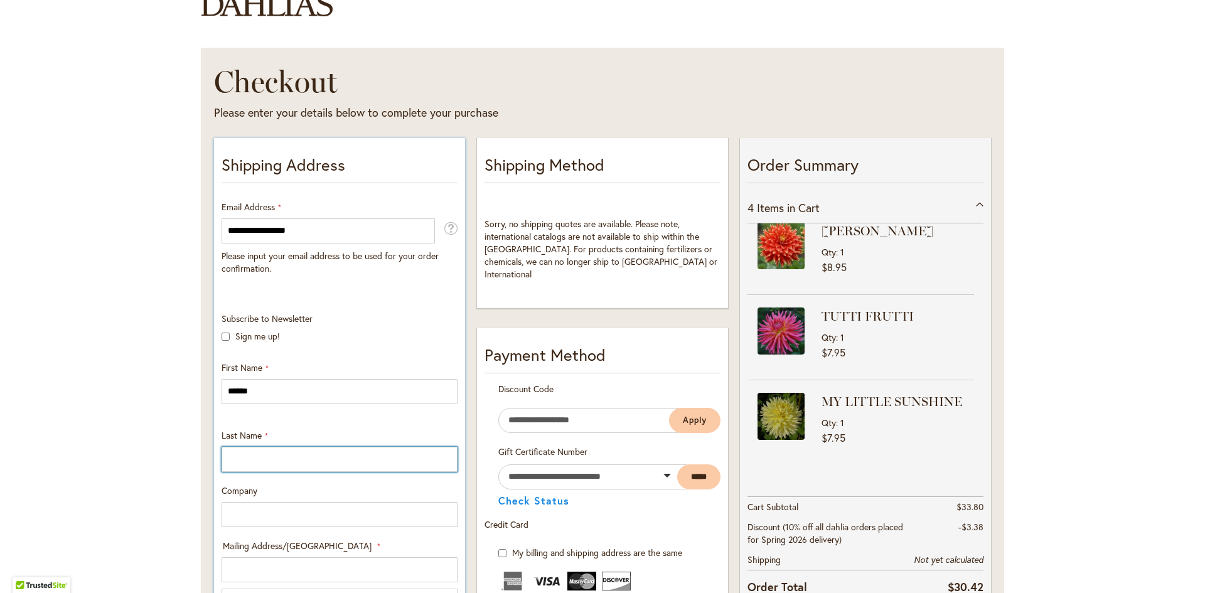
type input "*****"
type input "**********"
select select "**"
type input "********"
type input "*****"
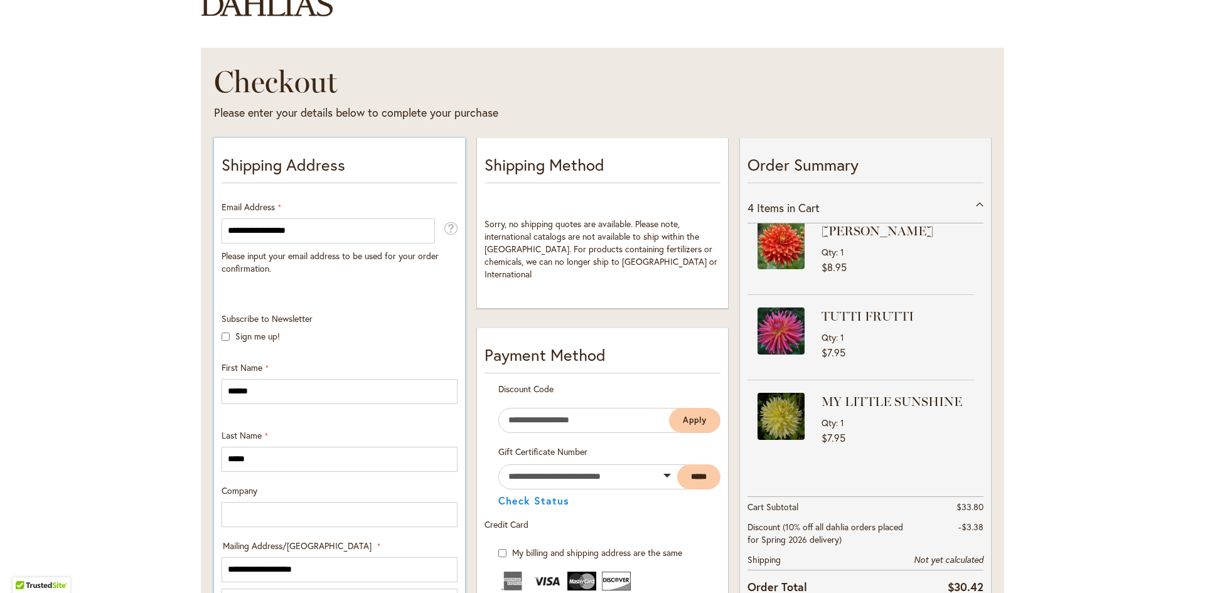
type input "**********"
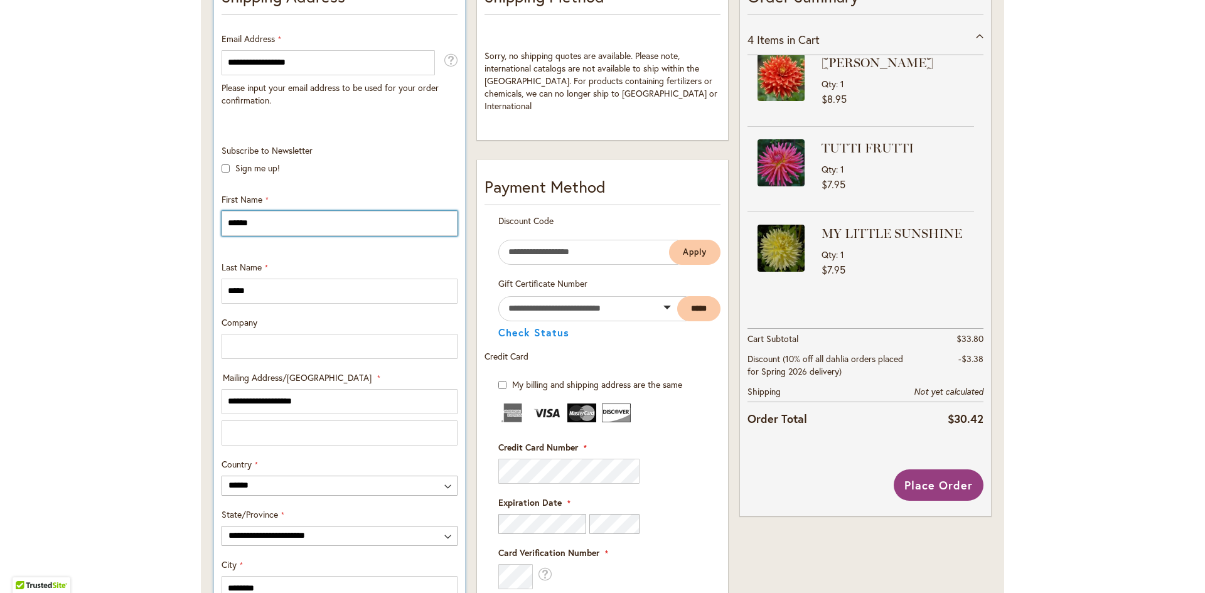
scroll to position [314, 0]
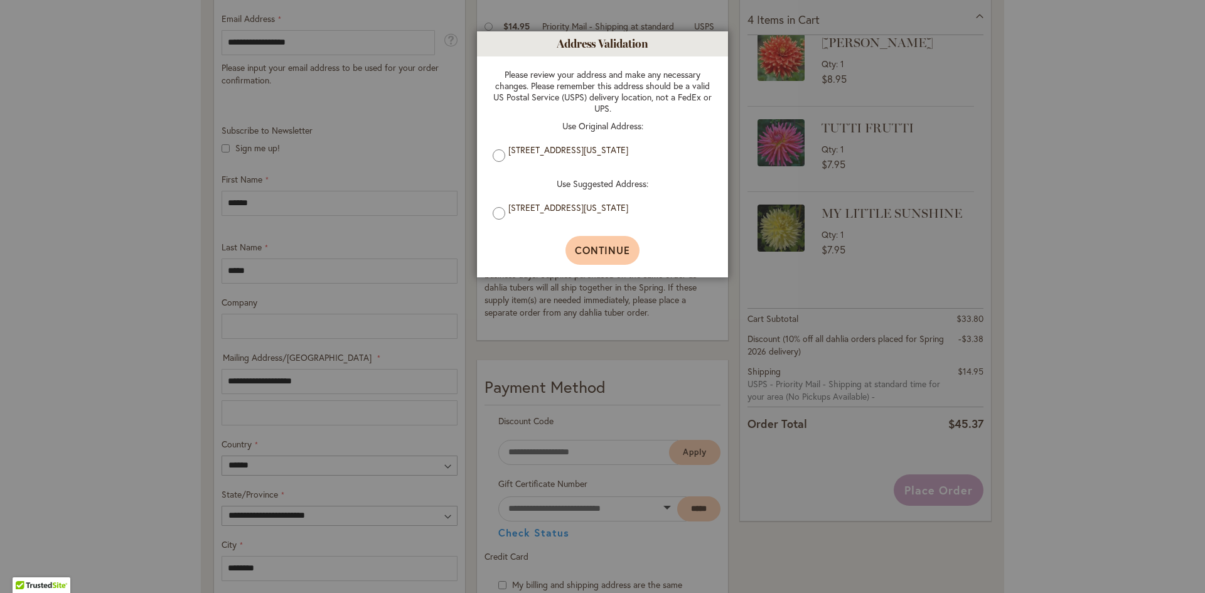
click at [588, 253] on span "Continue" at bounding box center [603, 249] width 56 height 13
type input "**********"
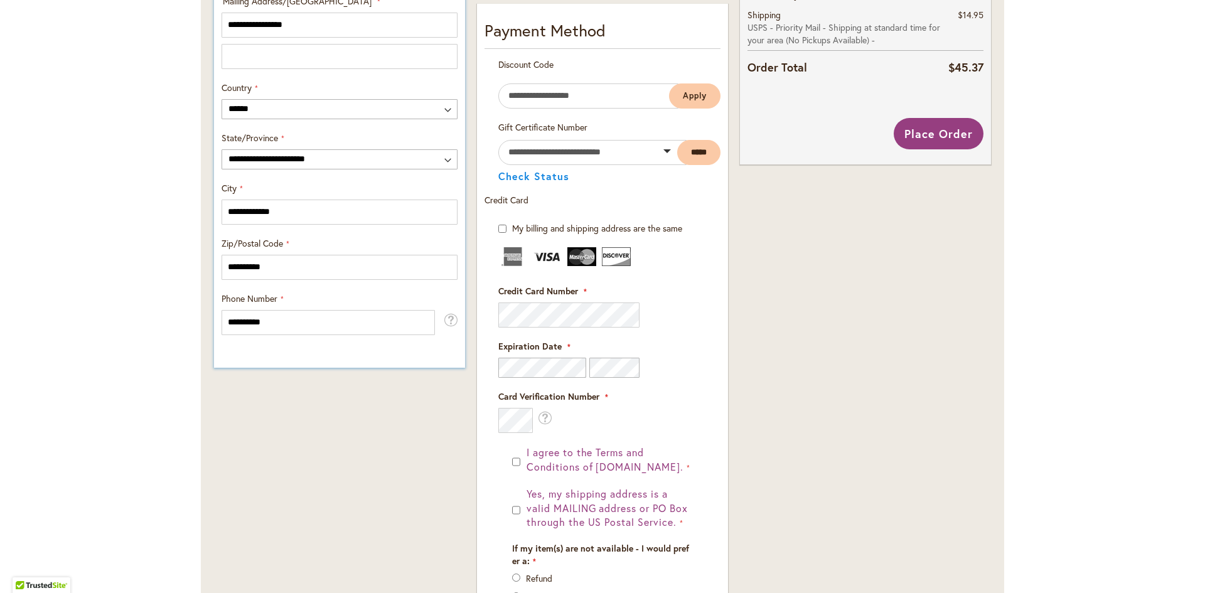
scroll to position [690, 0]
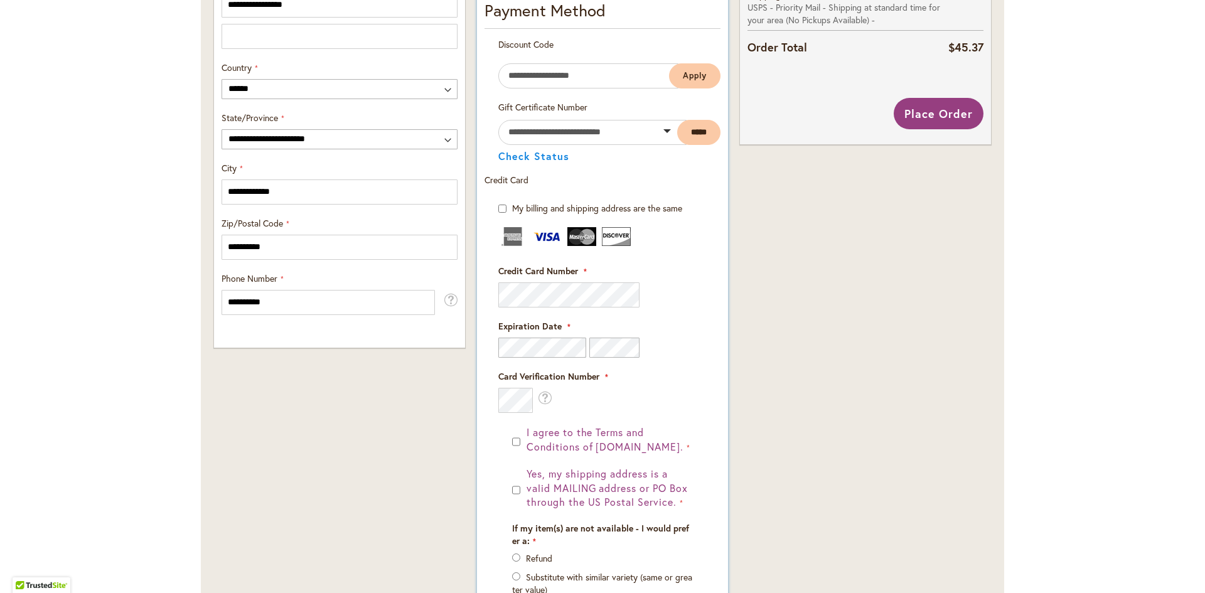
click at [718, 339] on div "Payment Information Payment Method Discount Code Enter discount code Apply" at bounding box center [602, 329] width 251 height 690
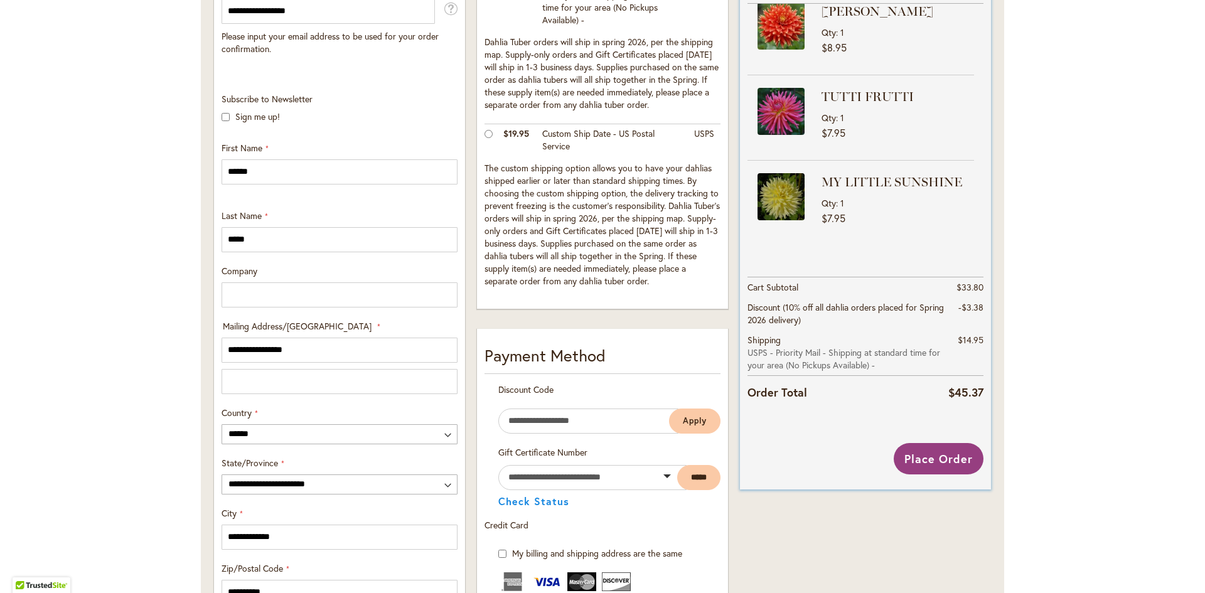
scroll to position [371, 0]
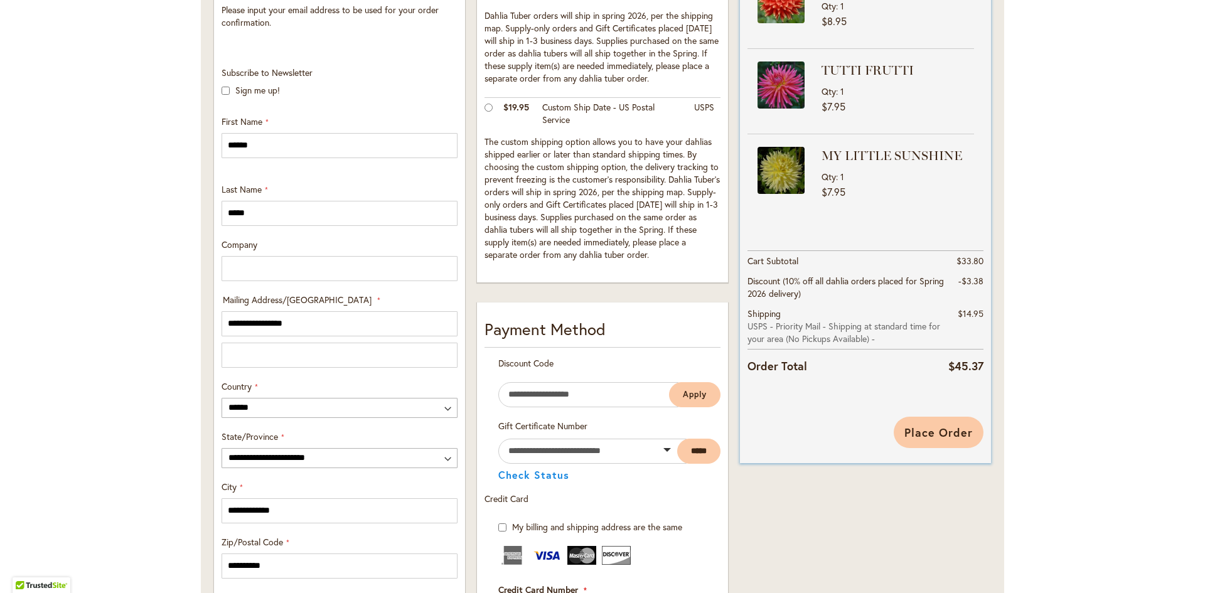
click at [948, 437] on span "Place Order" at bounding box center [938, 432] width 68 height 15
